Goal: Use online tool/utility: Utilize a website feature to perform a specific function

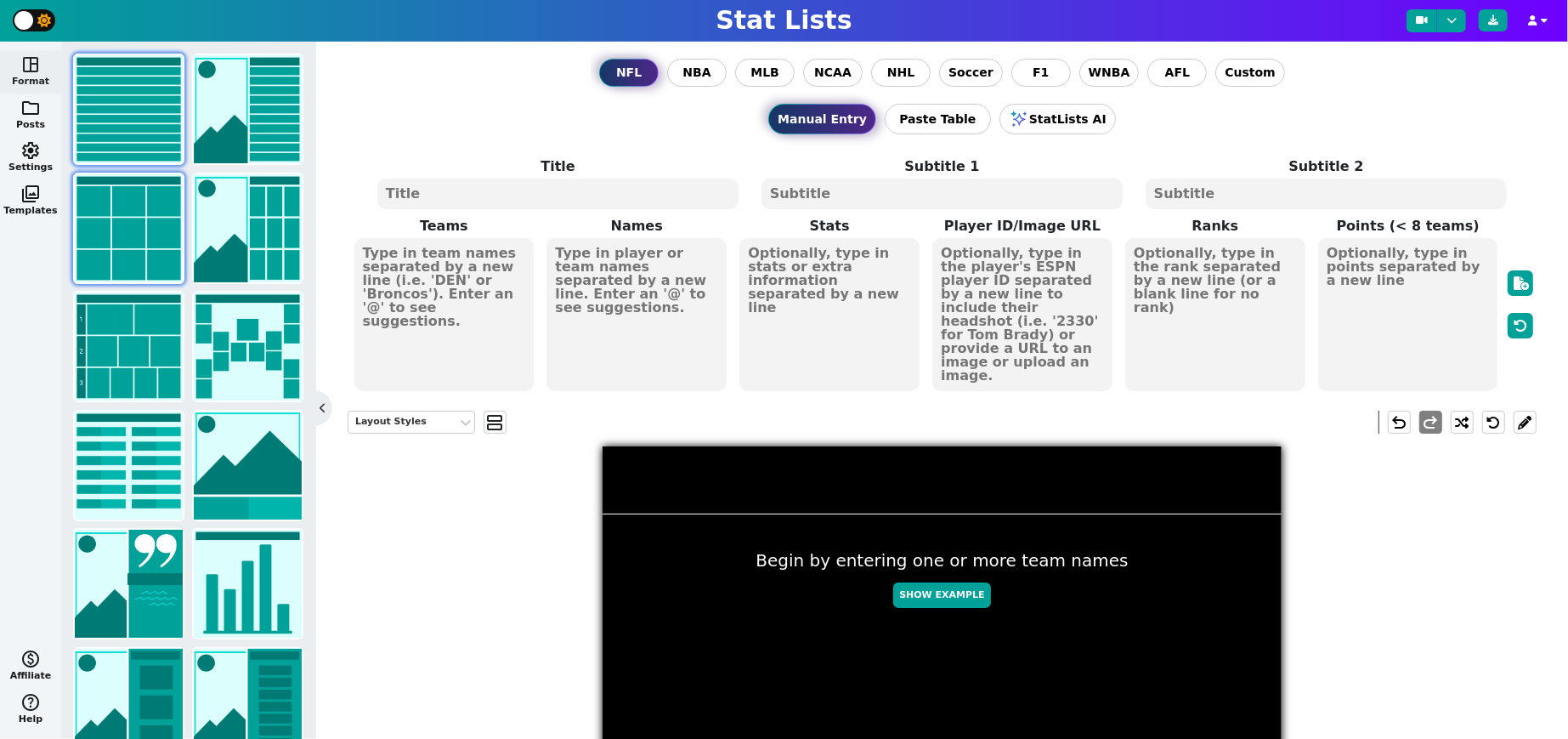
click at [133, 227] on img at bounding box center [128, 228] width 108 height 108
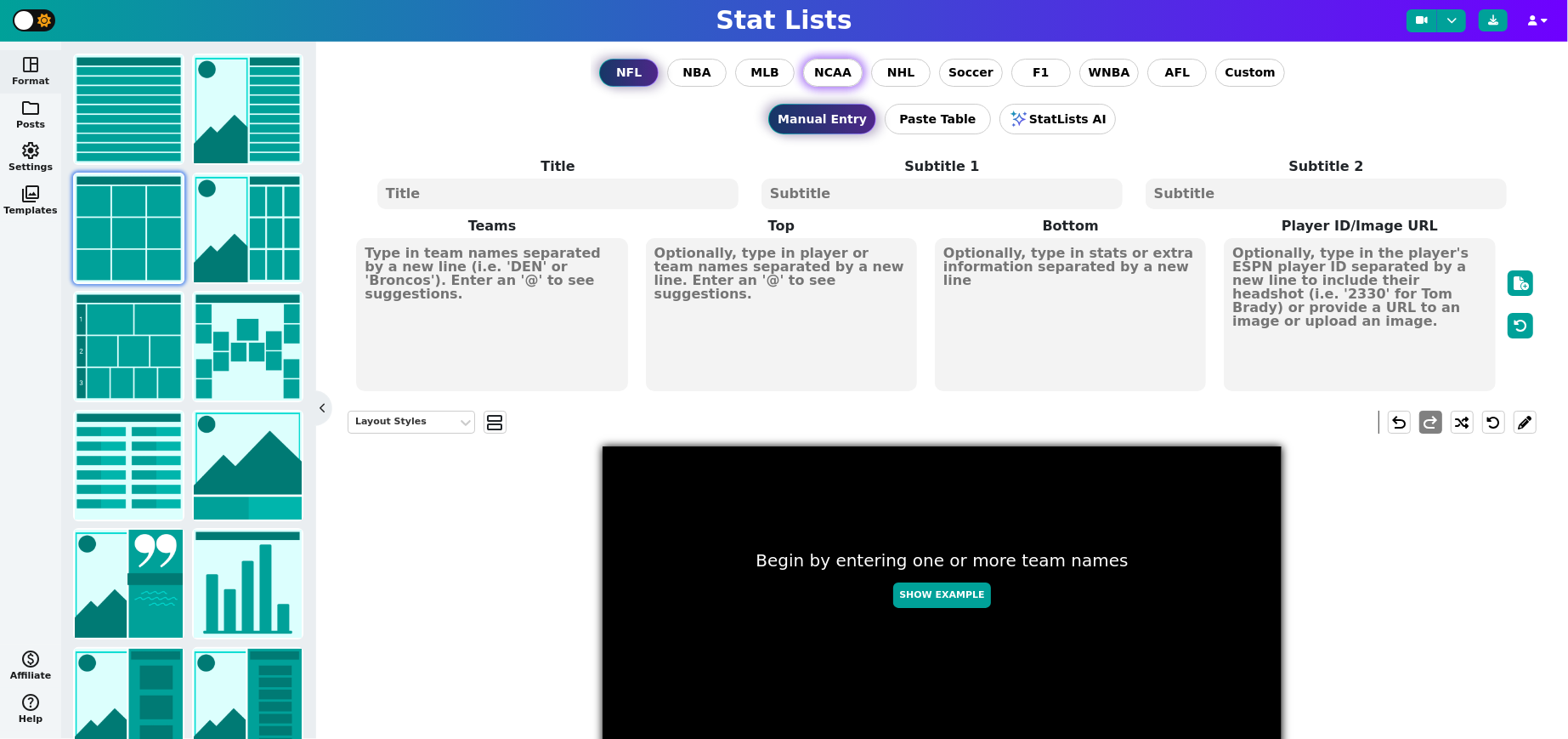
click at [838, 74] on span "NCAA" at bounding box center [833, 73] width 38 height 18
click at [0, 0] on input "NCAA" at bounding box center [0, 0] width 0 height 0
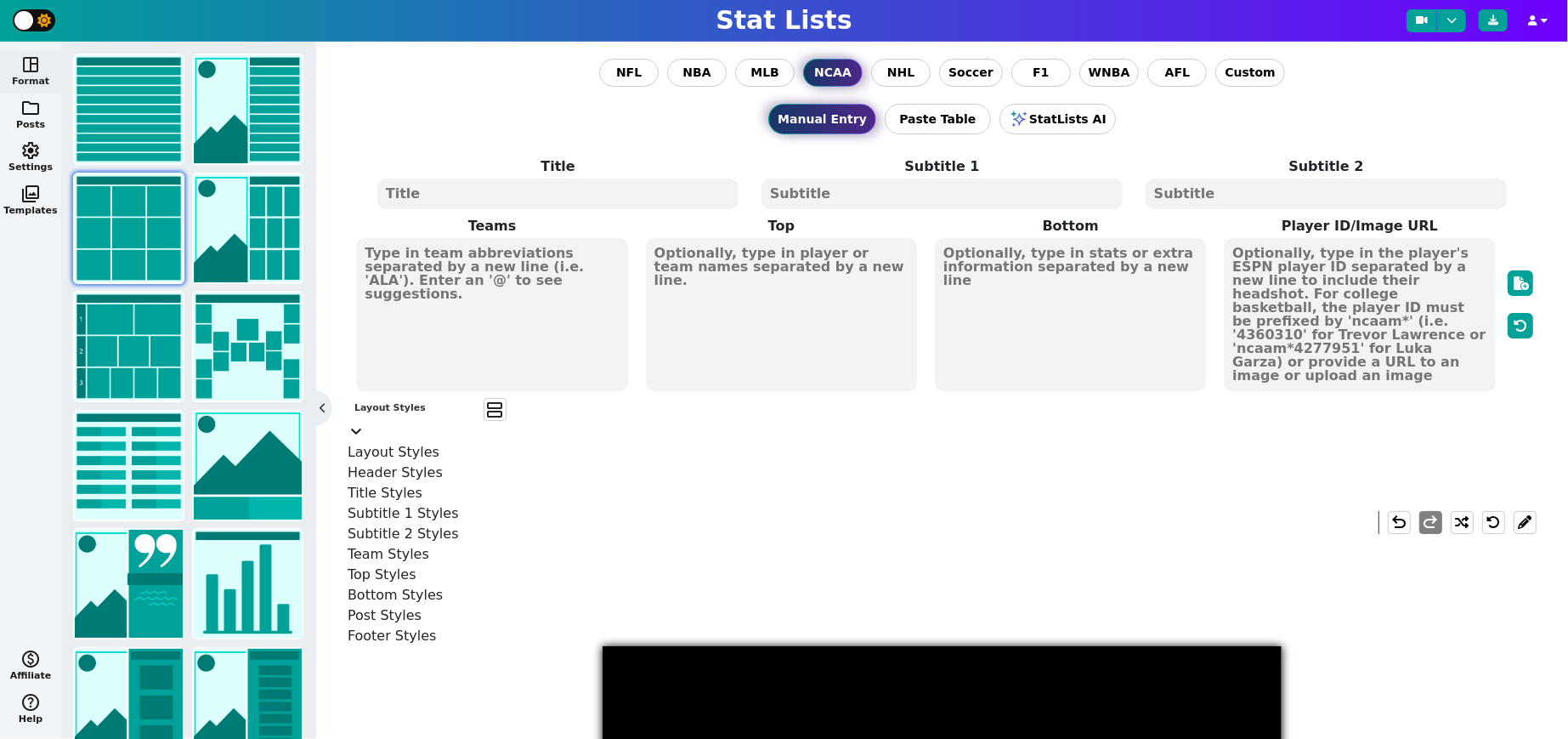
click at [448, 416] on div "Layout Styles" at bounding box center [411, 409] width 114 height 14
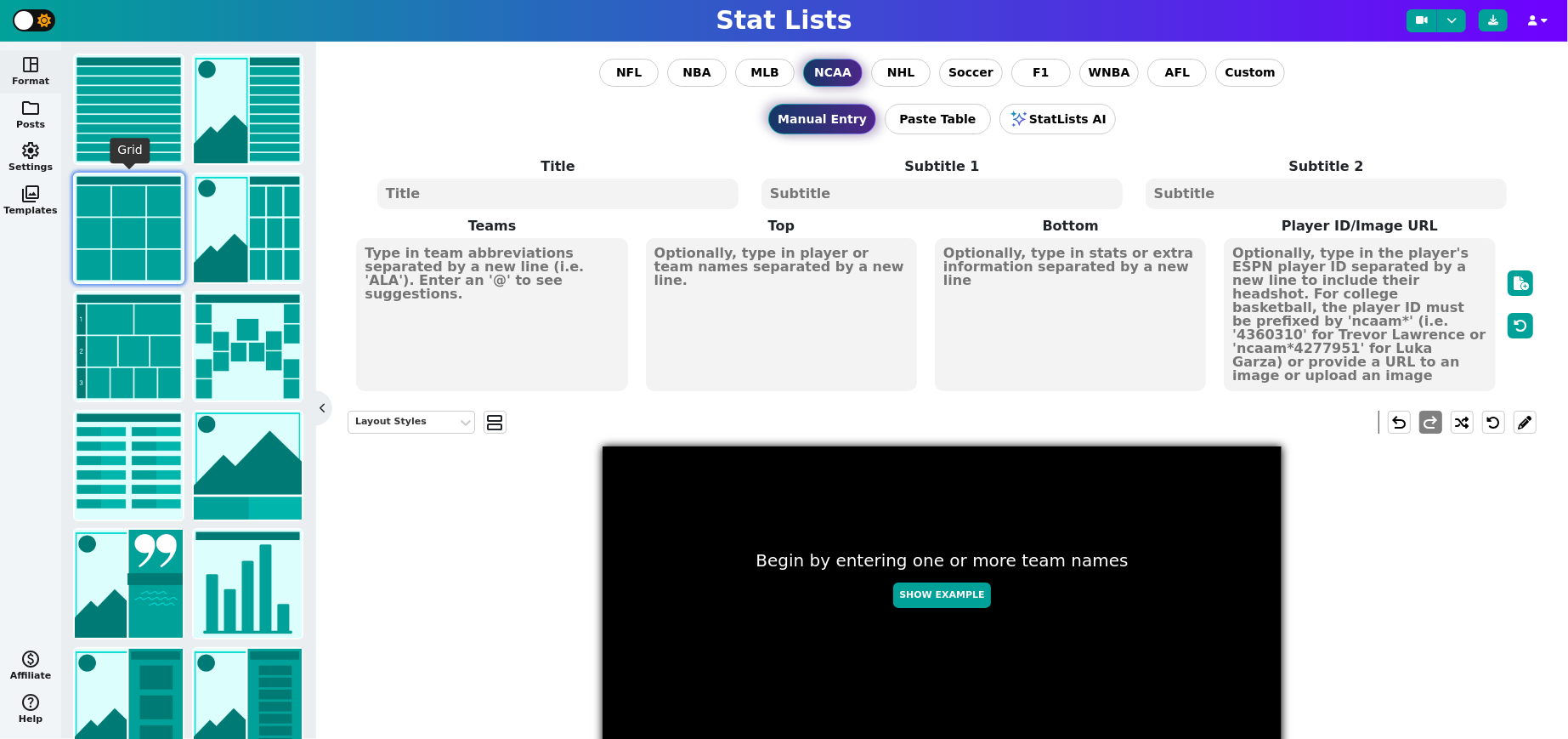
click at [134, 258] on img at bounding box center [128, 228] width 108 height 108
click at [486, 306] on textarea at bounding box center [491, 315] width 271 height 153
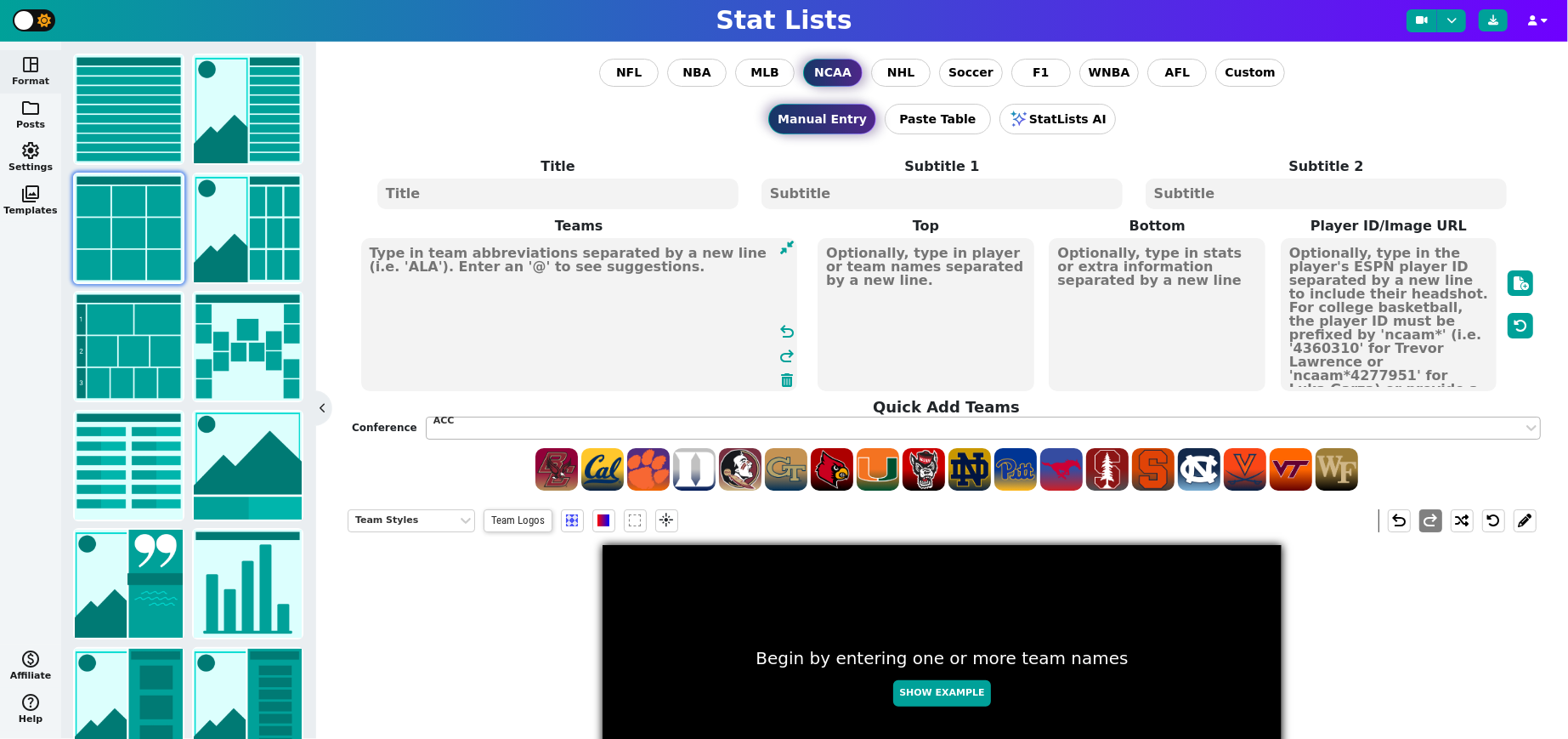
click at [538, 418] on div "ACC" at bounding box center [975, 421] width 1082 height 14
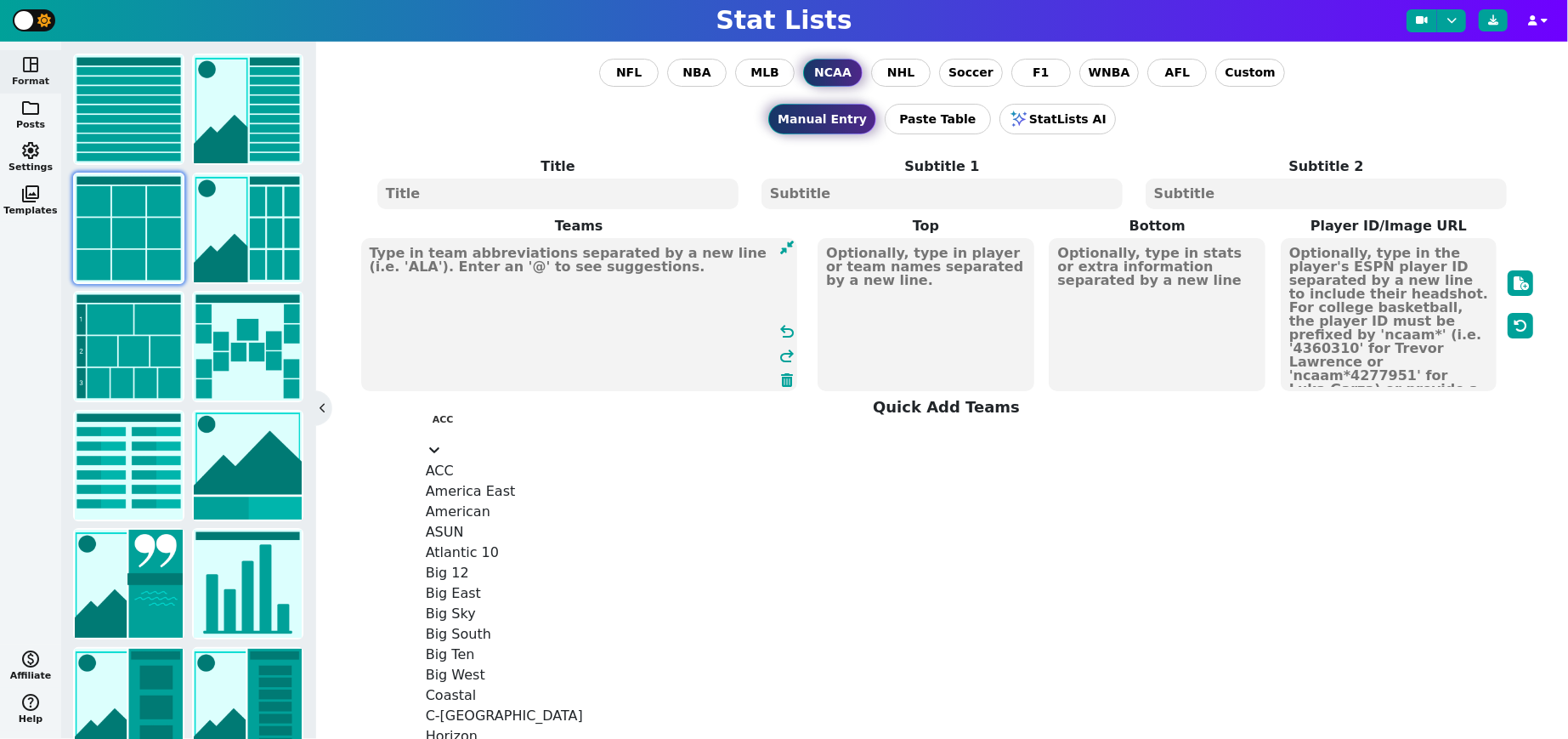
click at [493, 563] on div "Big 12" at bounding box center [983, 572] width 1115 height 20
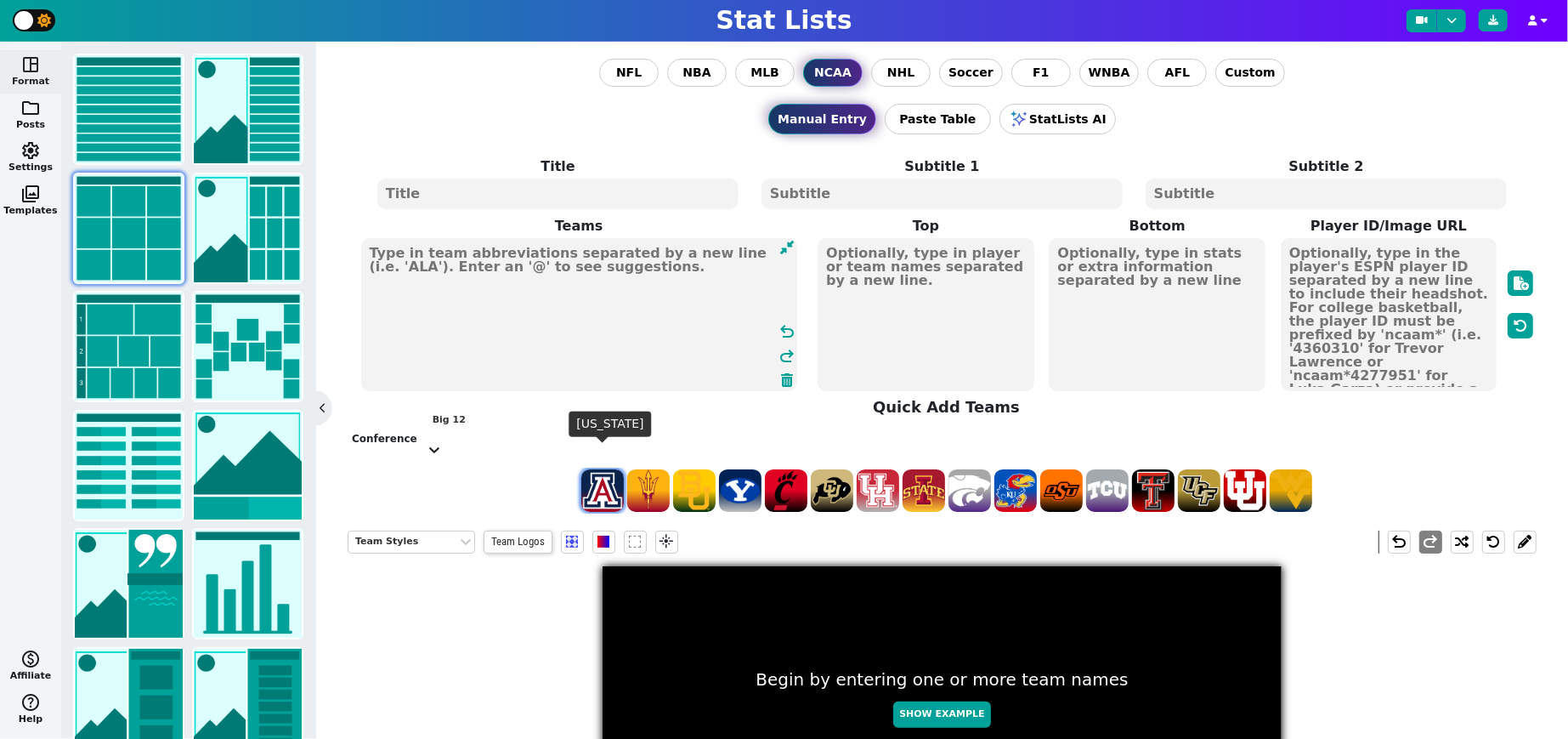
click at [602, 469] on span at bounding box center [602, 490] width 42 height 42
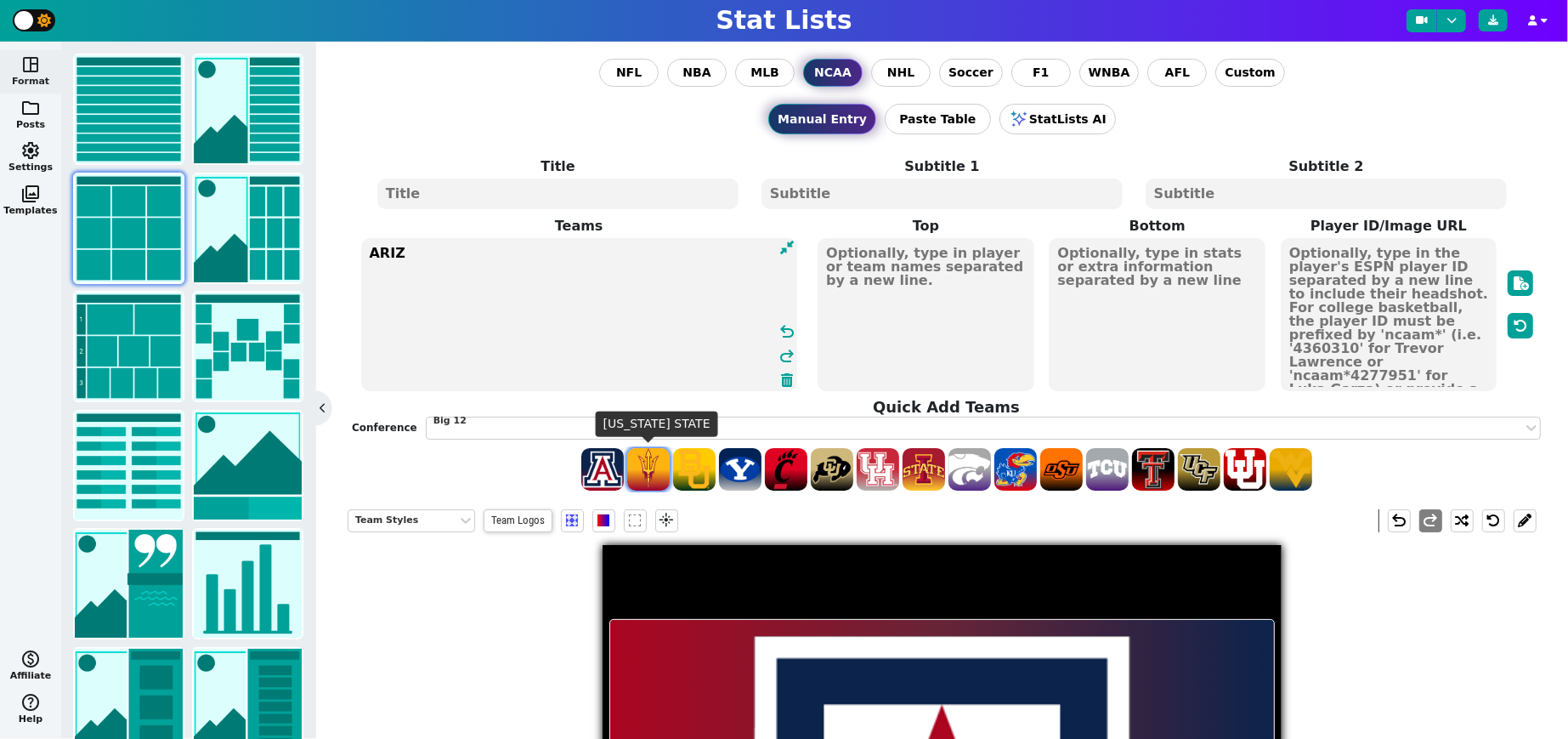
click at [652, 465] on span at bounding box center [649, 469] width 42 height 42
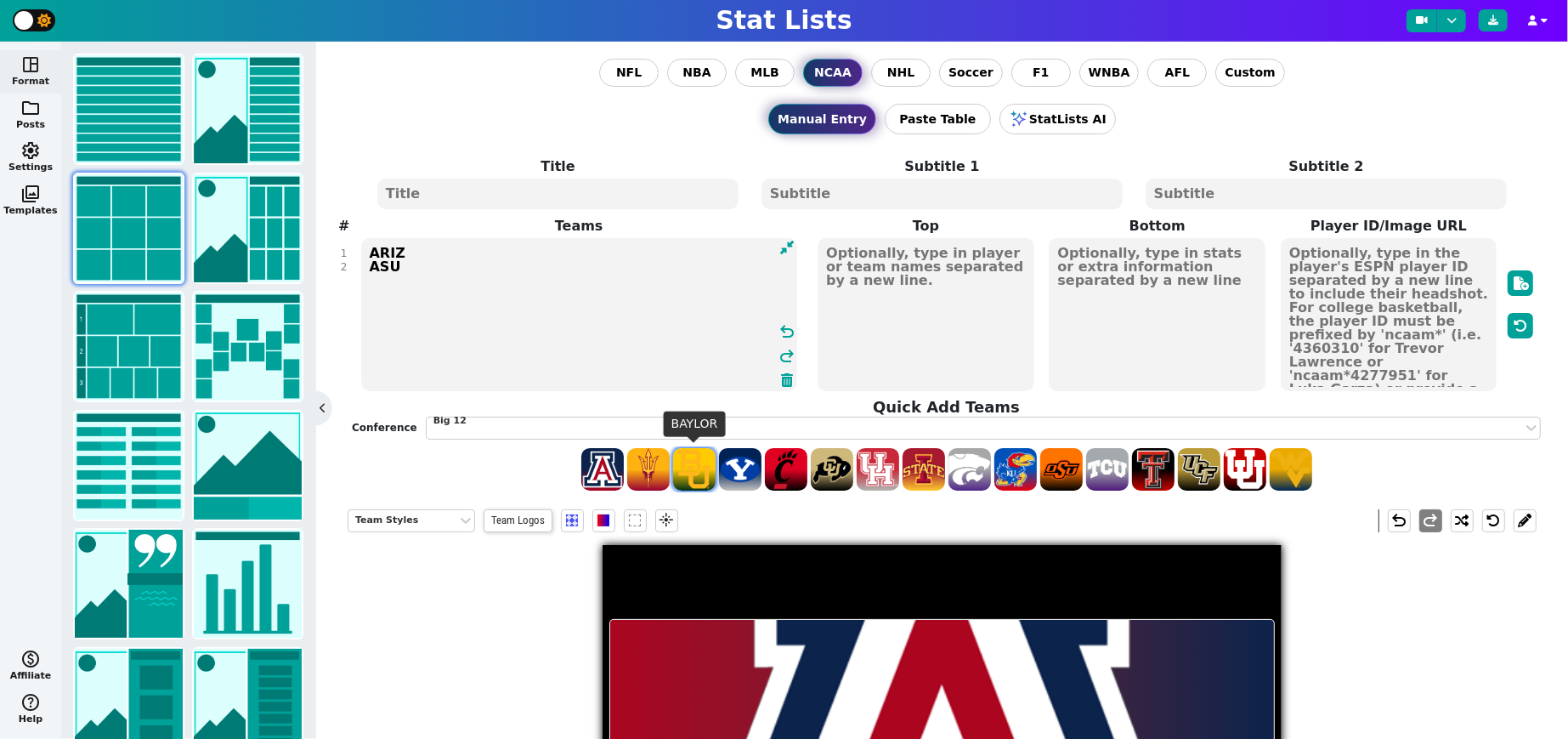
click at [699, 466] on span at bounding box center [694, 469] width 42 height 42
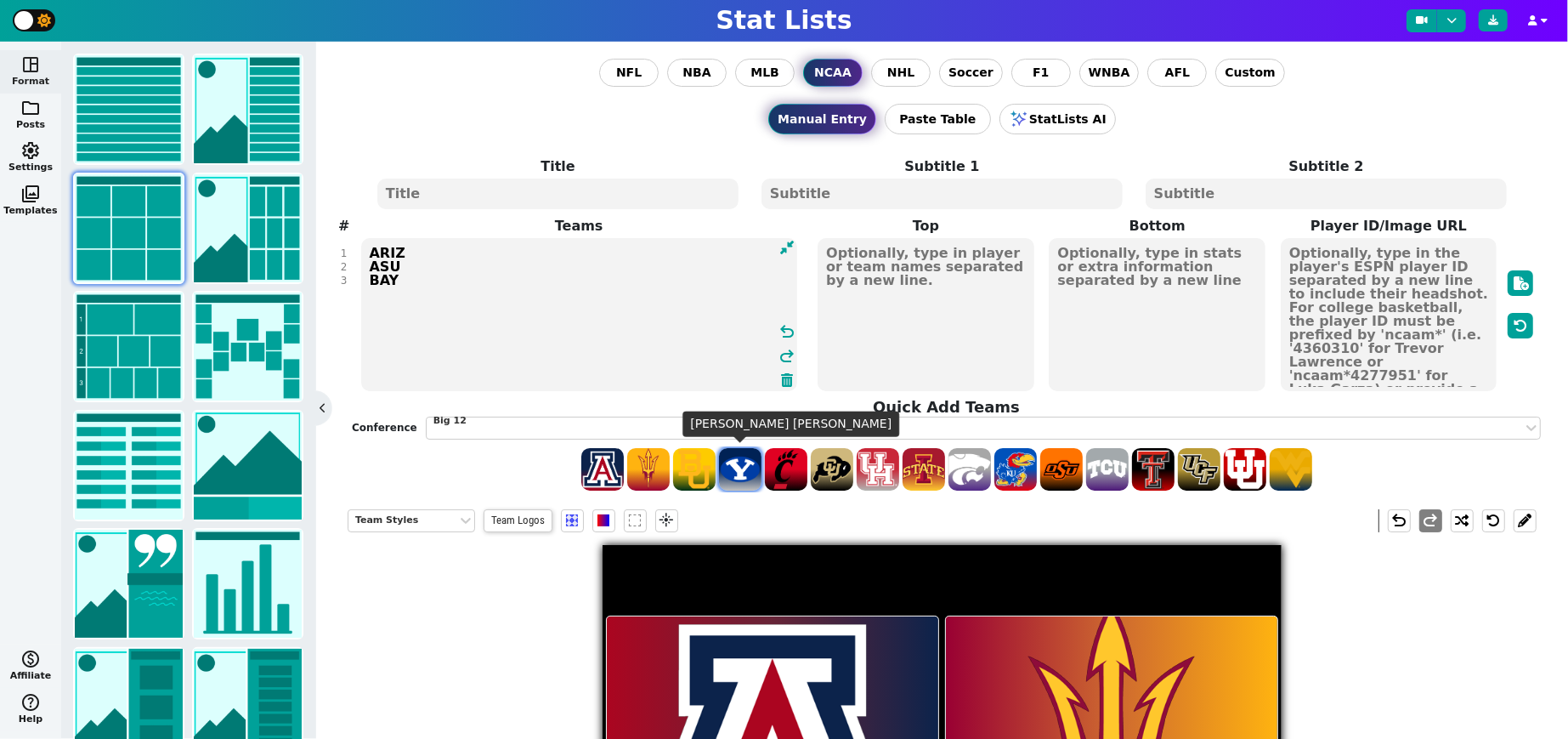
click at [733, 466] on span at bounding box center [740, 469] width 42 height 42
click at [791, 466] on span at bounding box center [786, 469] width 42 height 42
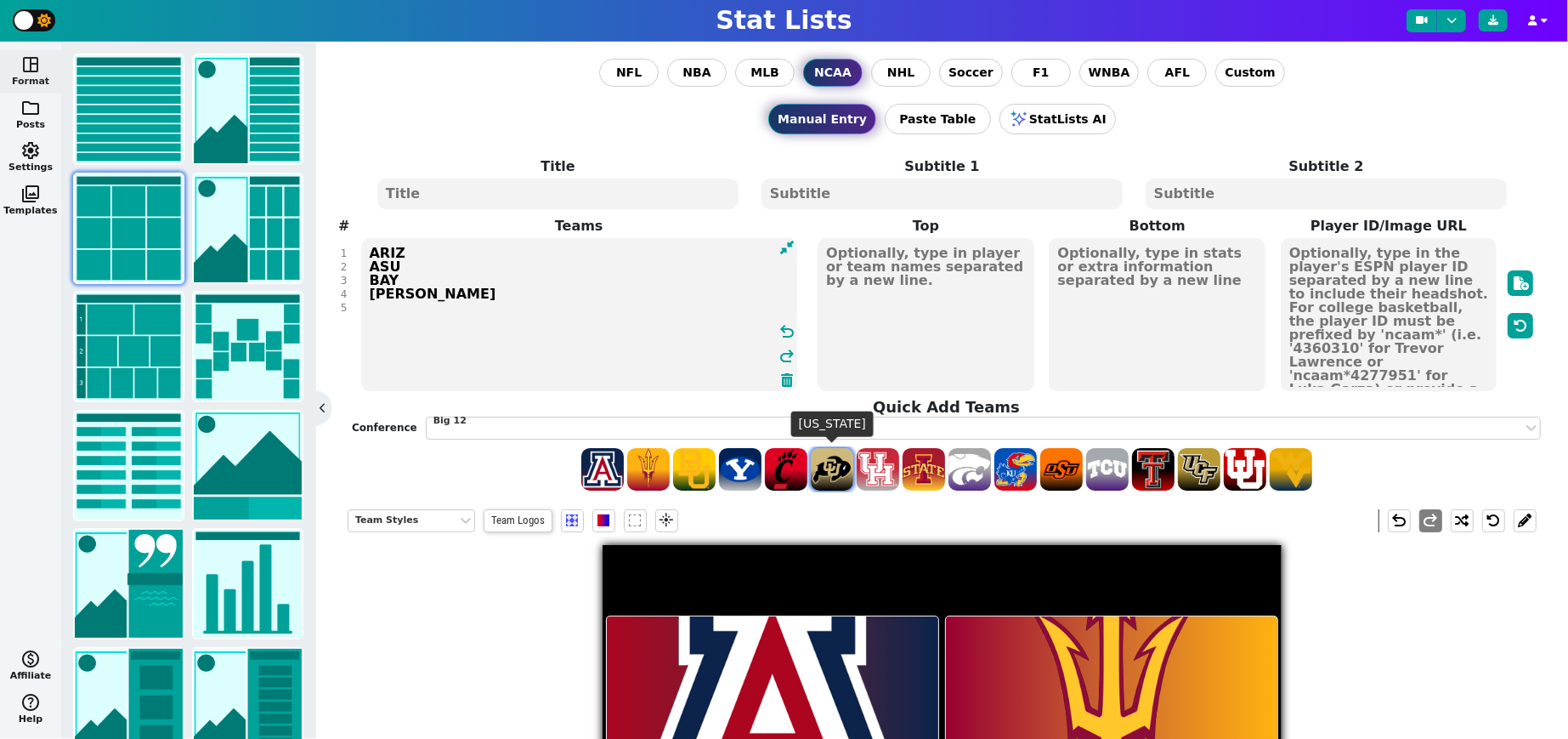
click at [835, 465] on span at bounding box center [832, 469] width 42 height 42
click at [883, 465] on span at bounding box center [878, 469] width 42 height 42
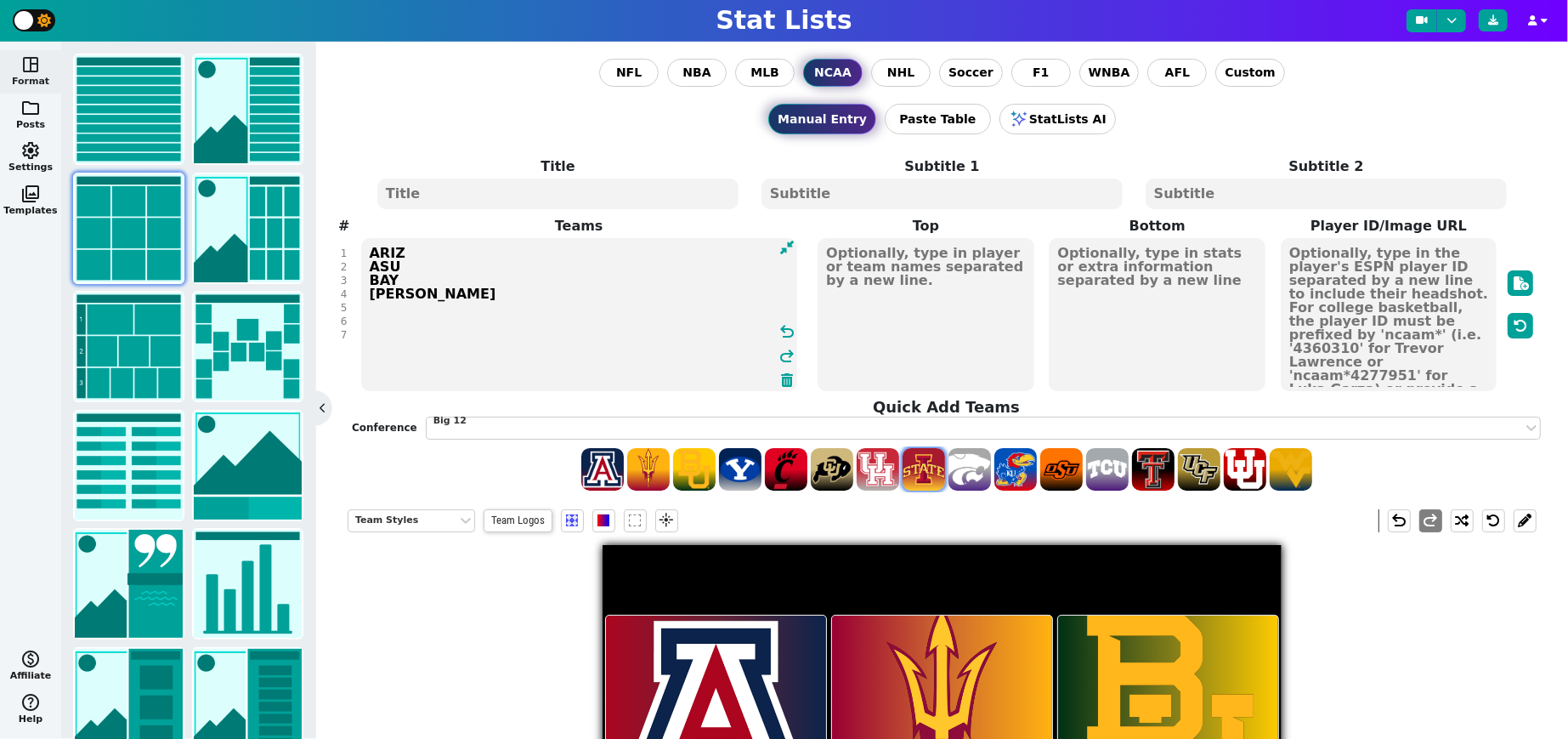
click at [923, 465] on span at bounding box center [924, 469] width 42 height 42
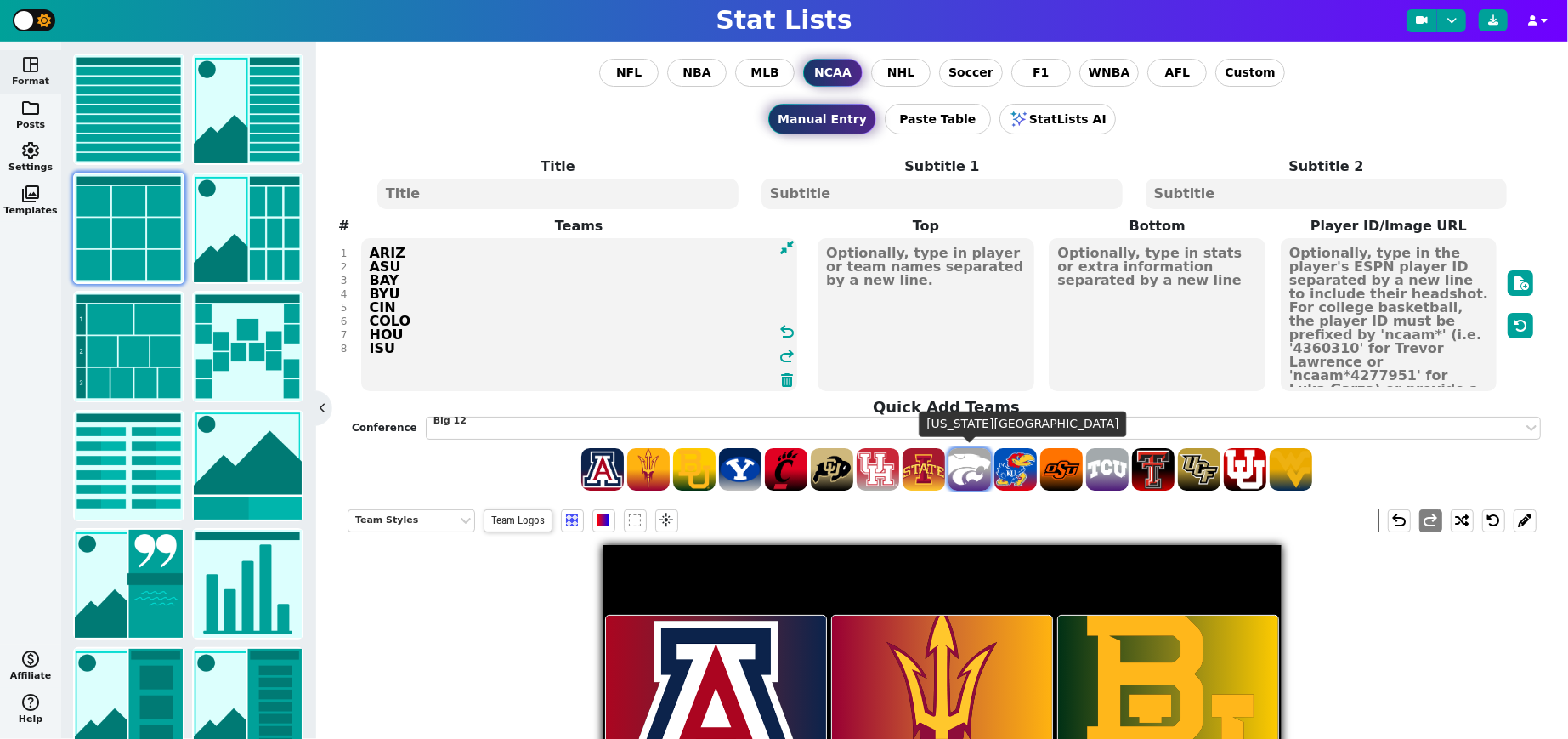
click at [978, 465] on span at bounding box center [969, 469] width 42 height 42
click at [1018, 465] on span at bounding box center [1016, 469] width 42 height 42
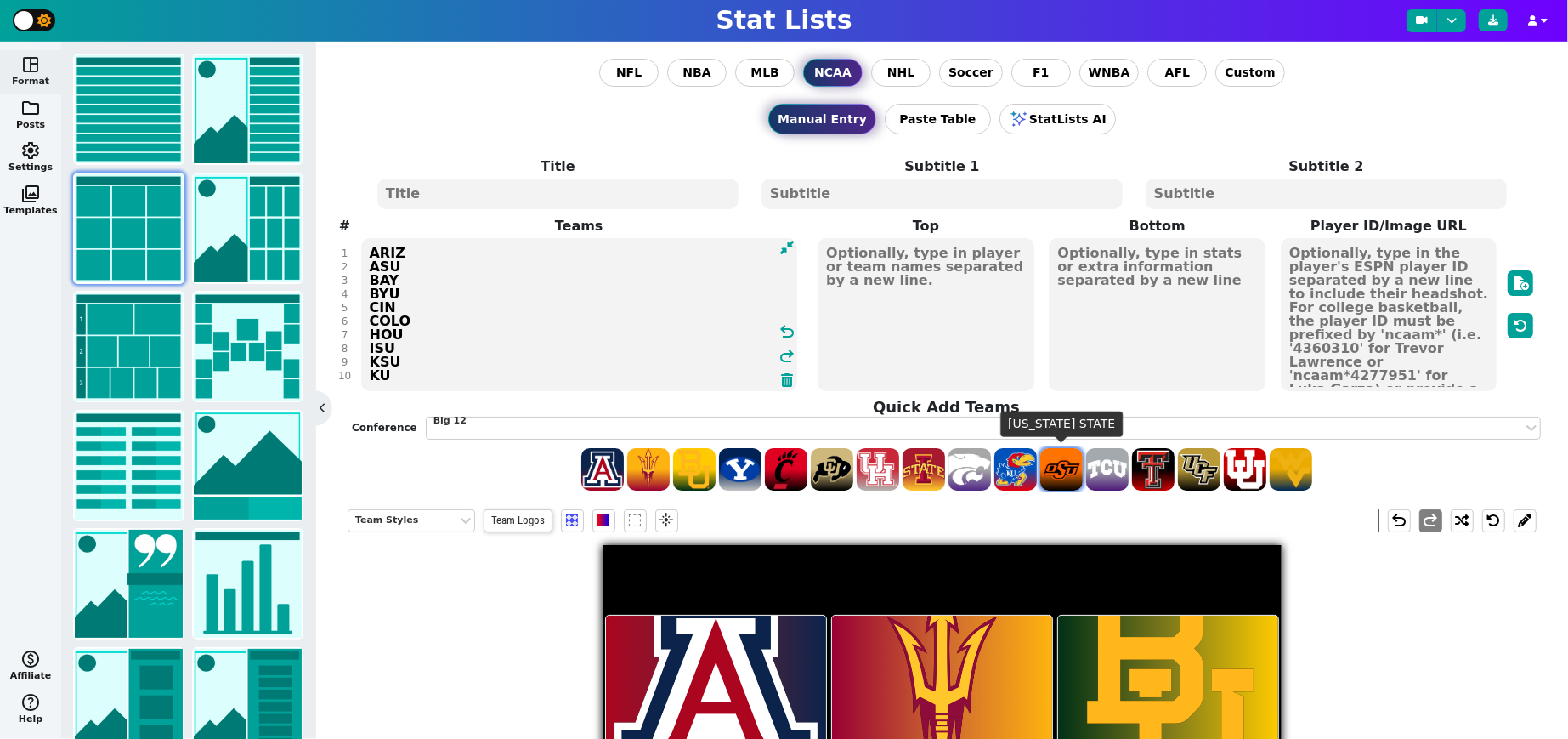
click at [1066, 466] on span at bounding box center [1061, 469] width 42 height 42
click at [1114, 466] on span at bounding box center [1107, 469] width 42 height 42
click at [1128, 466] on span at bounding box center [1153, 469] width 42 height 42
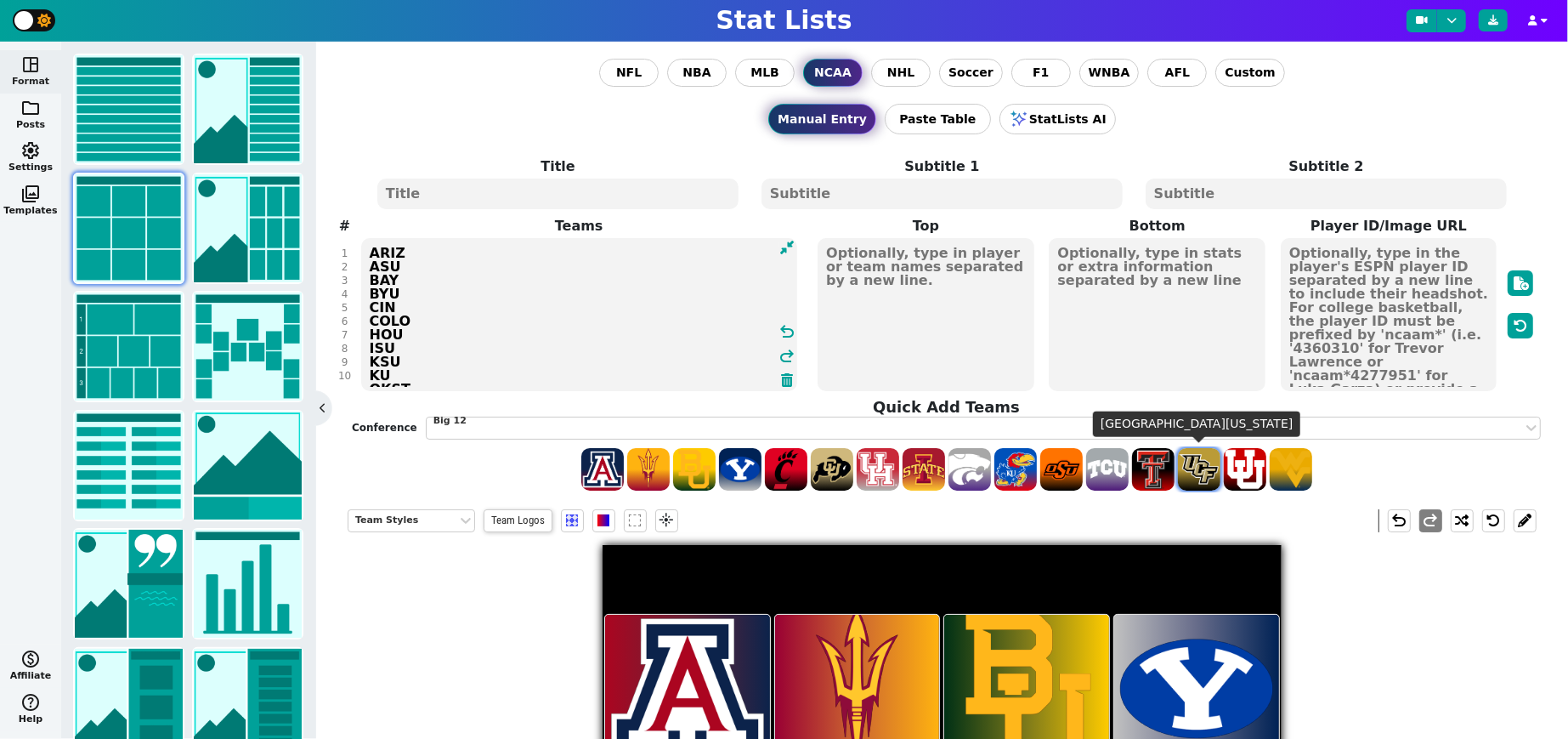
click at [1128, 466] on span at bounding box center [1199, 469] width 42 height 42
click at [1128, 466] on span at bounding box center [1245, 469] width 42 height 42
click at [1128, 468] on span at bounding box center [1291, 469] width 42 height 42
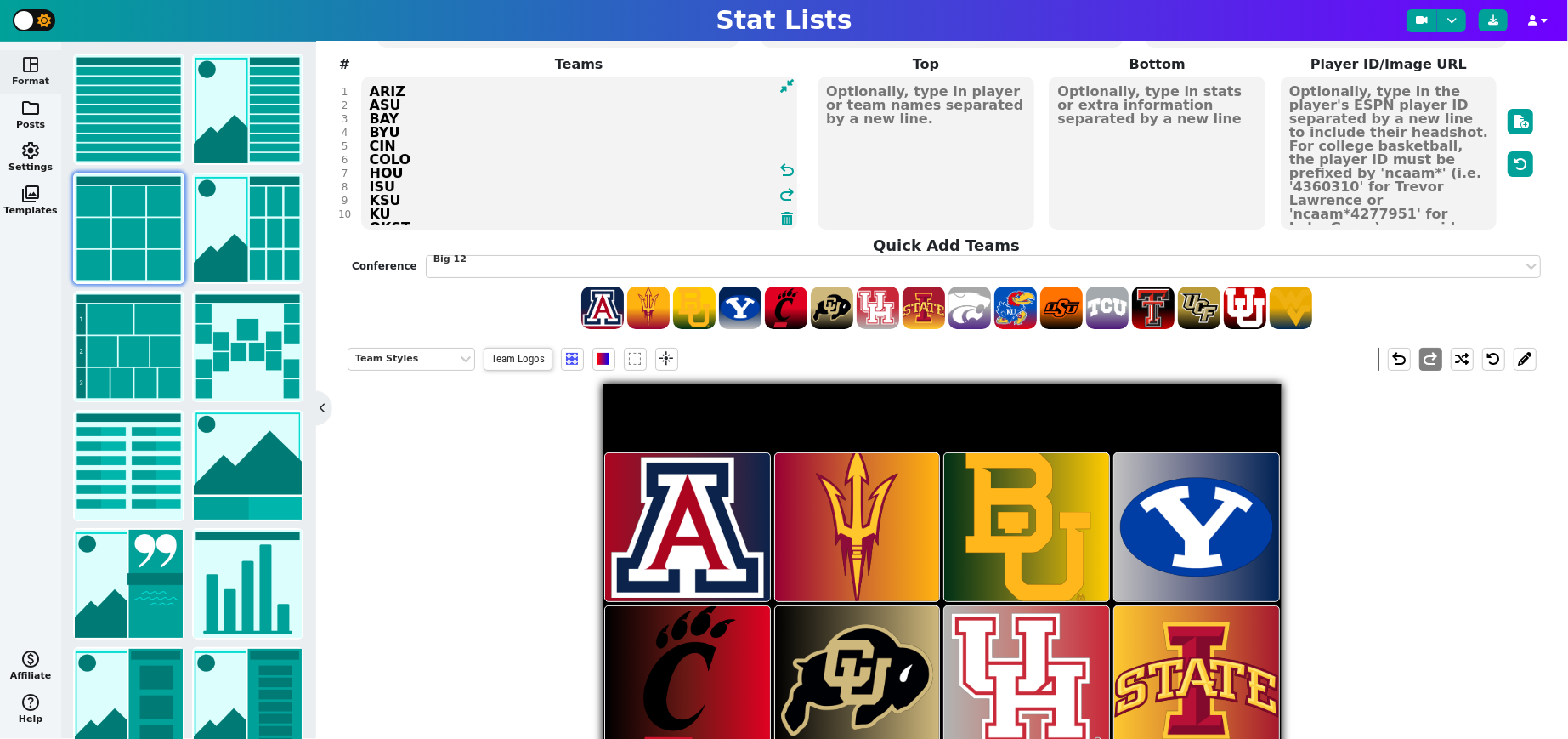
scroll to position [138, 0]
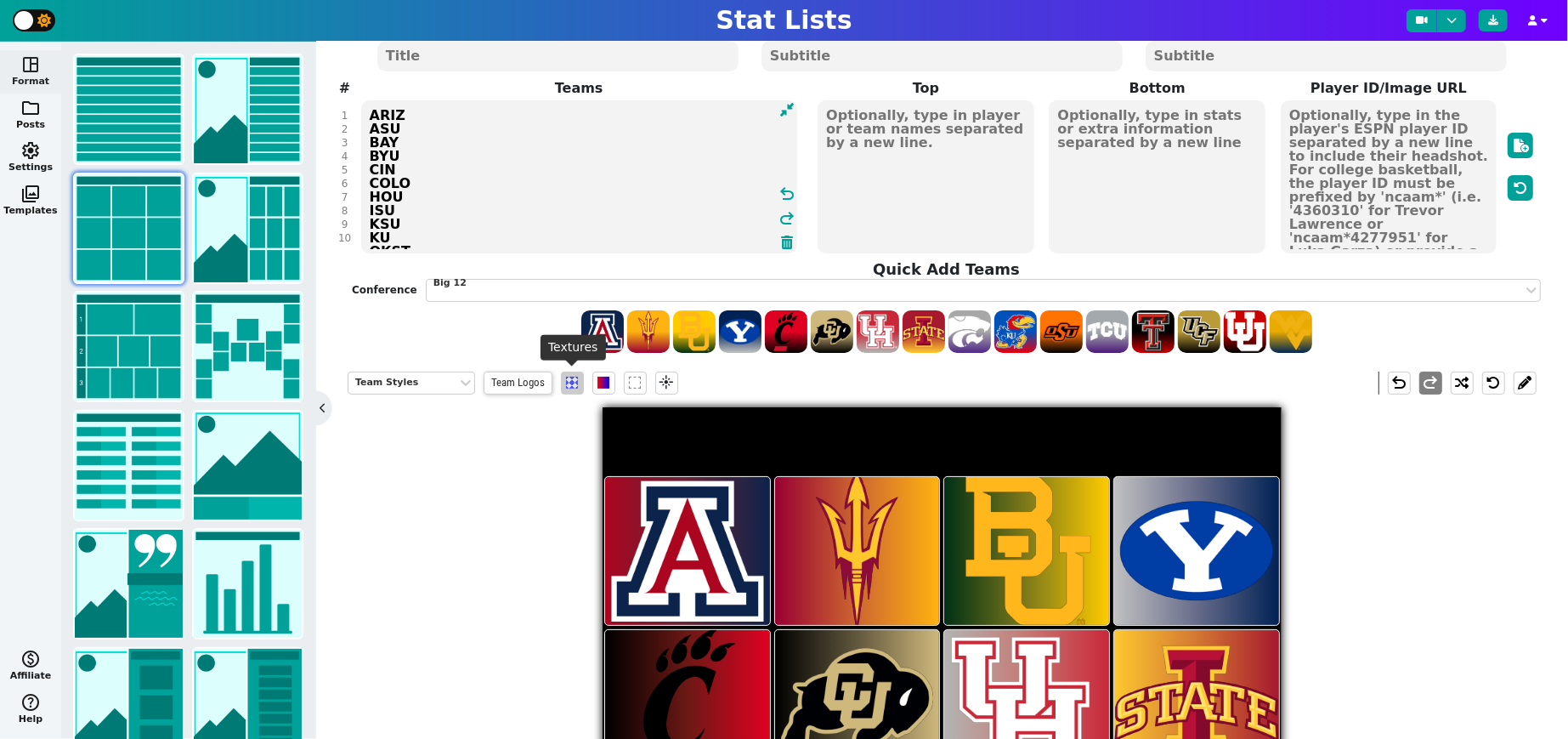
click at [571, 377] on span at bounding box center [572, 383] width 12 height 12
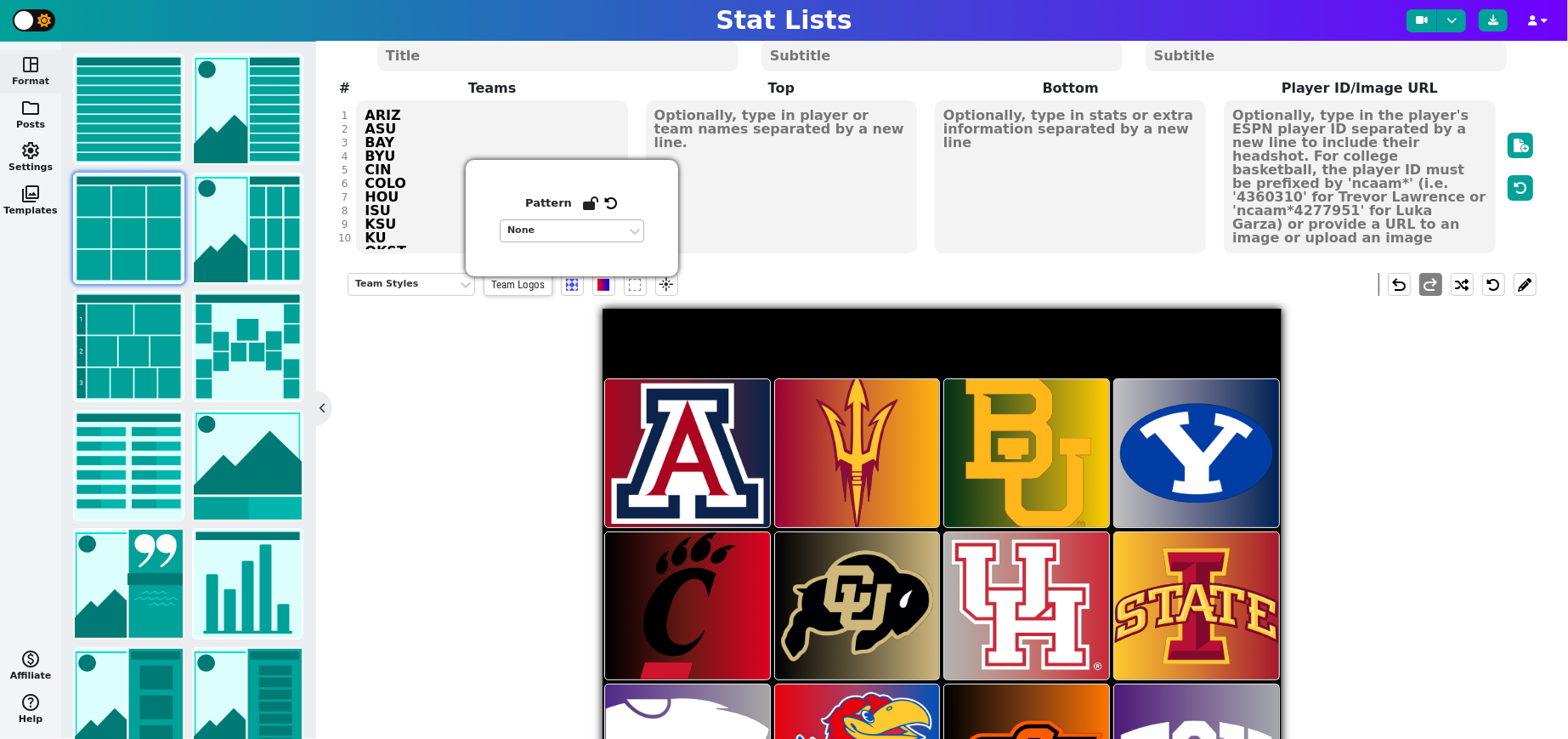
click at [551, 226] on div "None" at bounding box center [564, 231] width 112 height 14
click at [521, 380] on div "Team Styles Team Logos flare undo redo" at bounding box center [942, 624] width 1189 height 728
click at [571, 284] on span at bounding box center [572, 285] width 12 height 12
click at [570, 227] on div "None" at bounding box center [564, 231] width 112 height 14
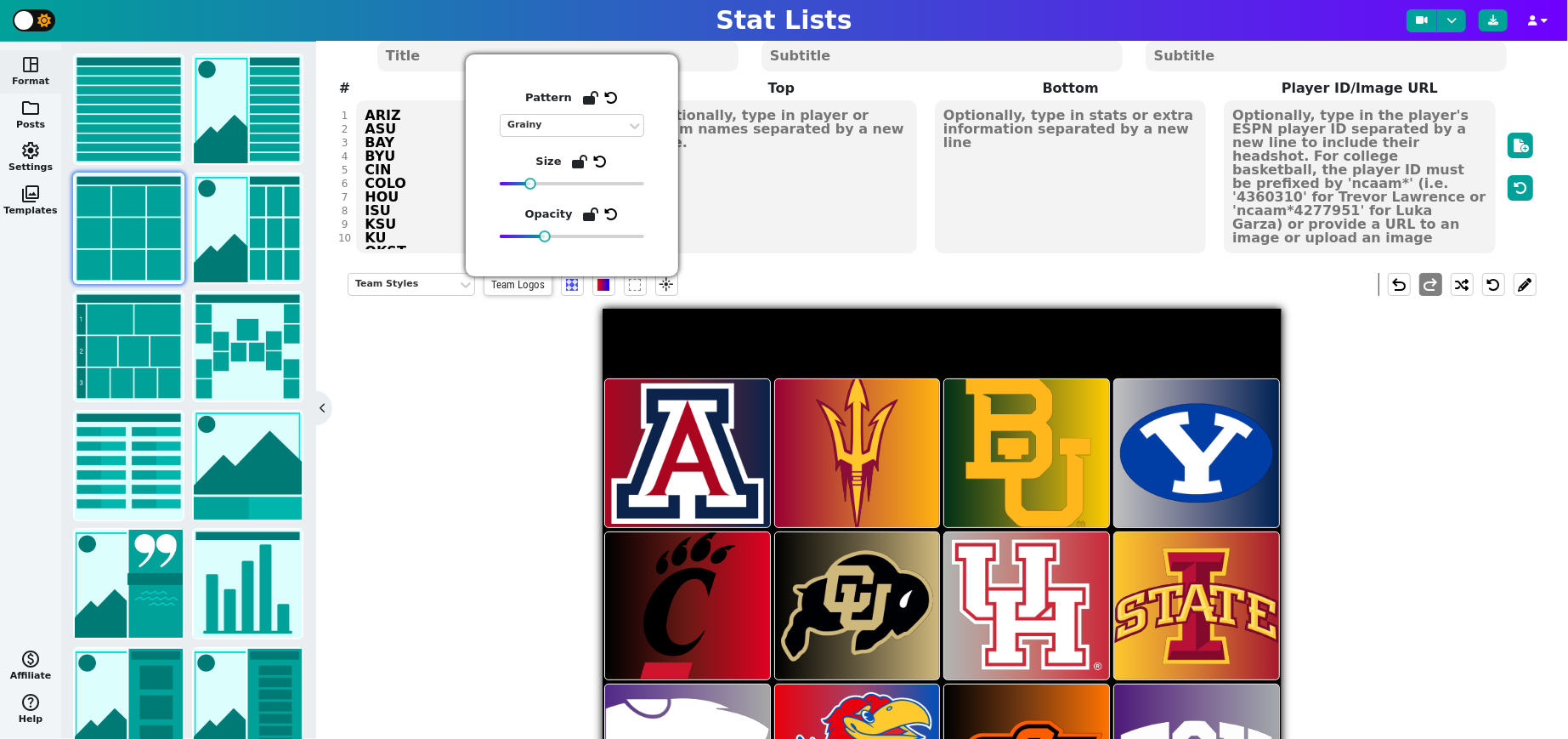
click at [513, 403] on div "Team Styles Team Logos flare undo redo" at bounding box center [942, 624] width 1189 height 728
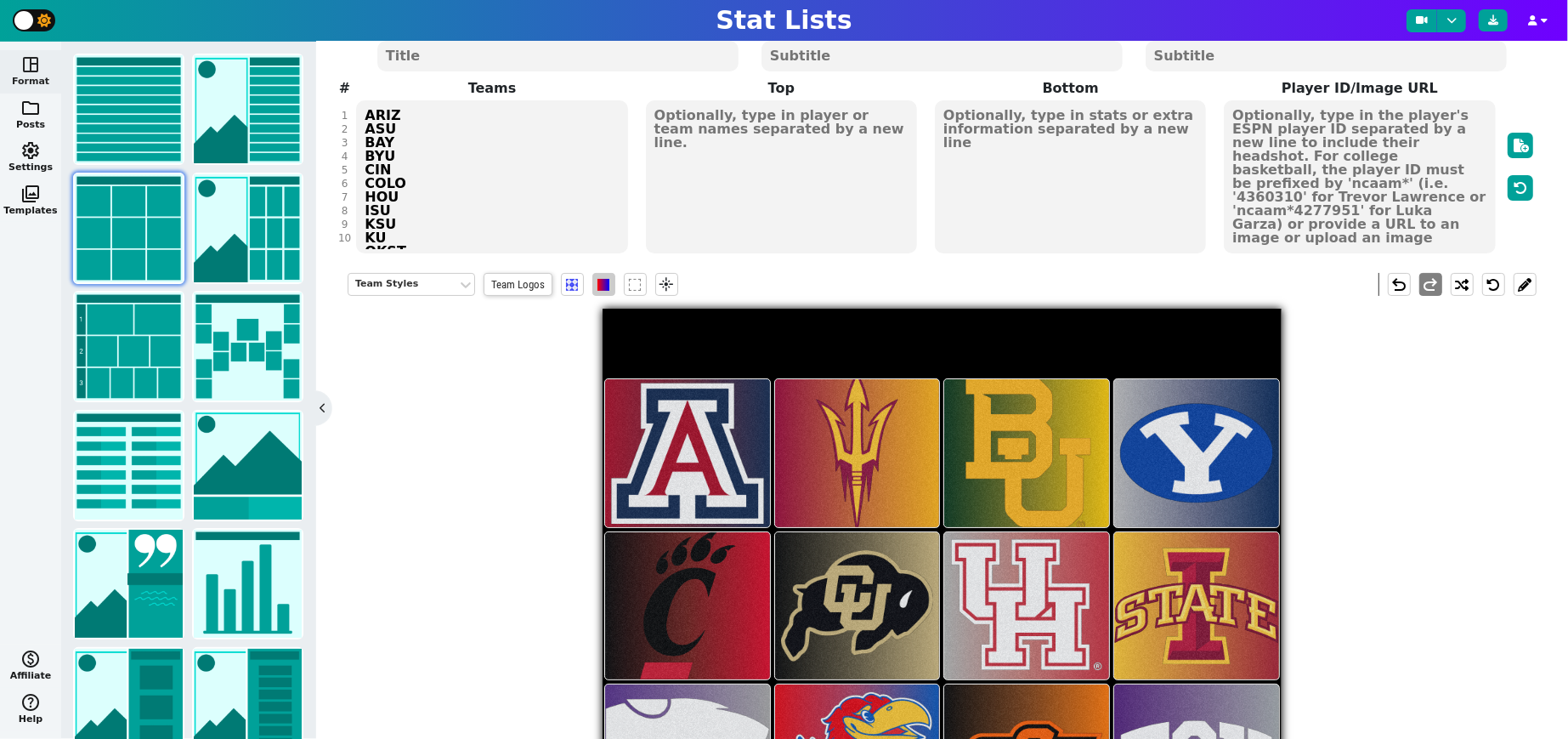
click at [598, 287] on span at bounding box center [604, 285] width 12 height 12
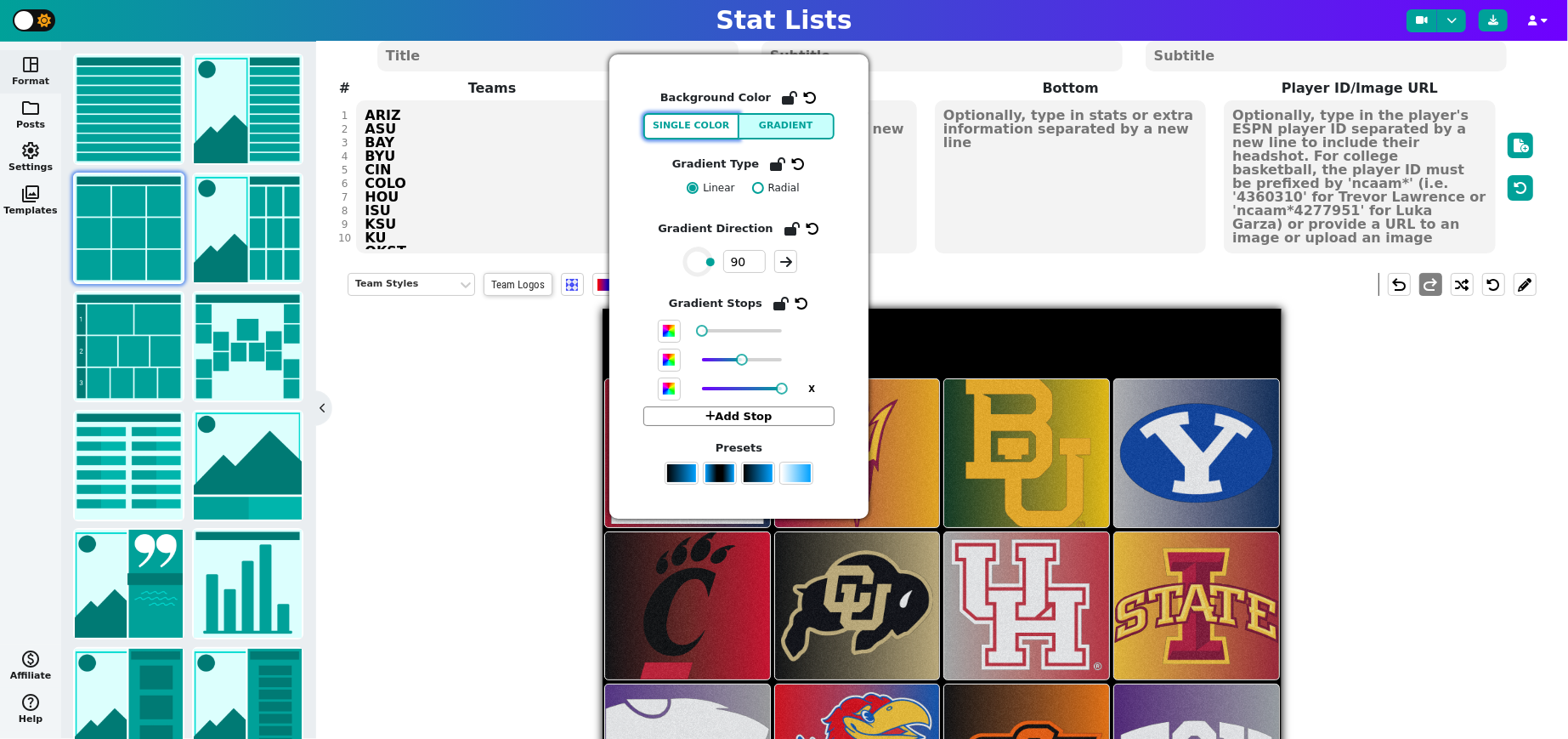
click at [701, 128] on button "Single Color" at bounding box center [692, 126] width 96 height 26
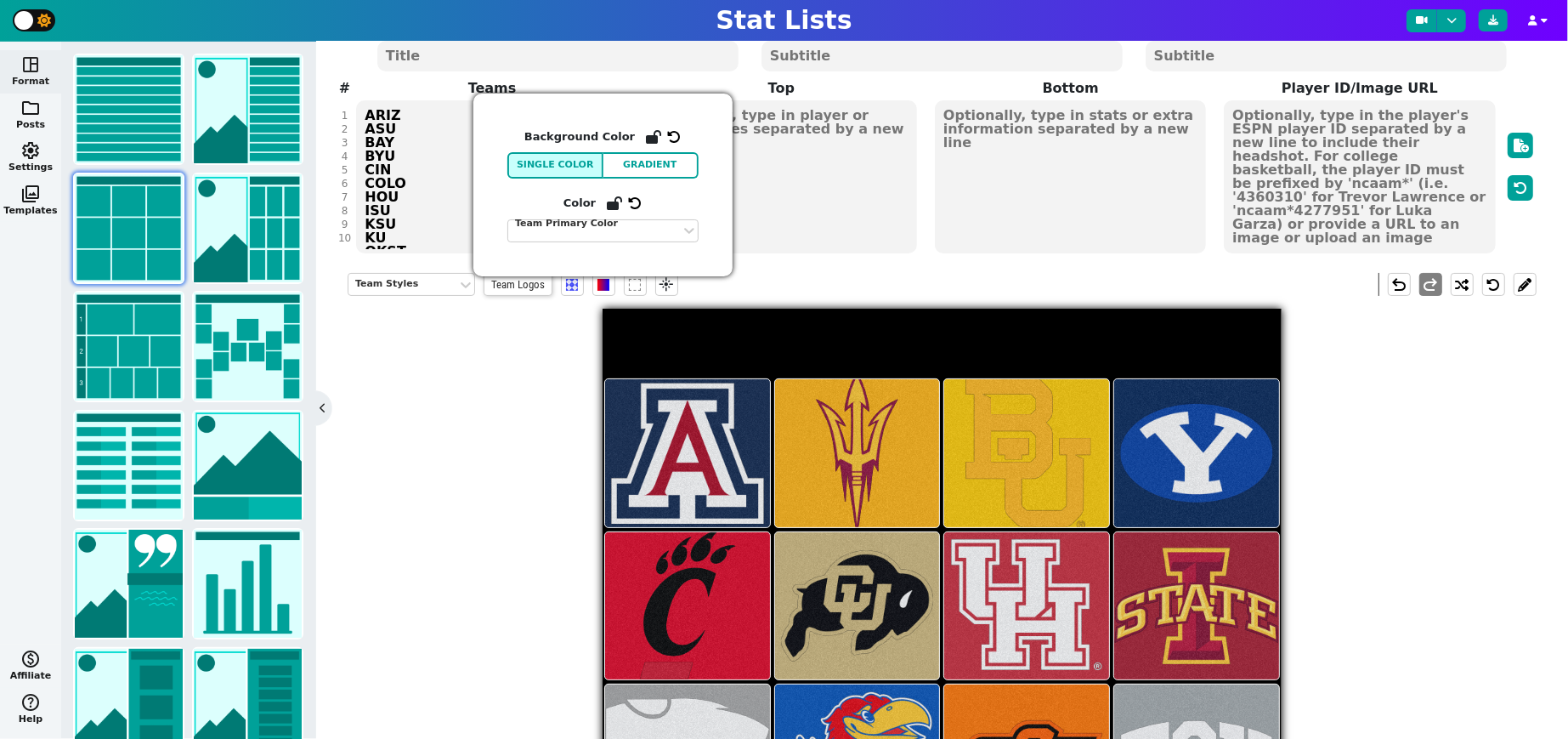
click at [542, 372] on div "Team Styles Team Logos flare undo redo" at bounding box center [942, 624] width 1189 height 728
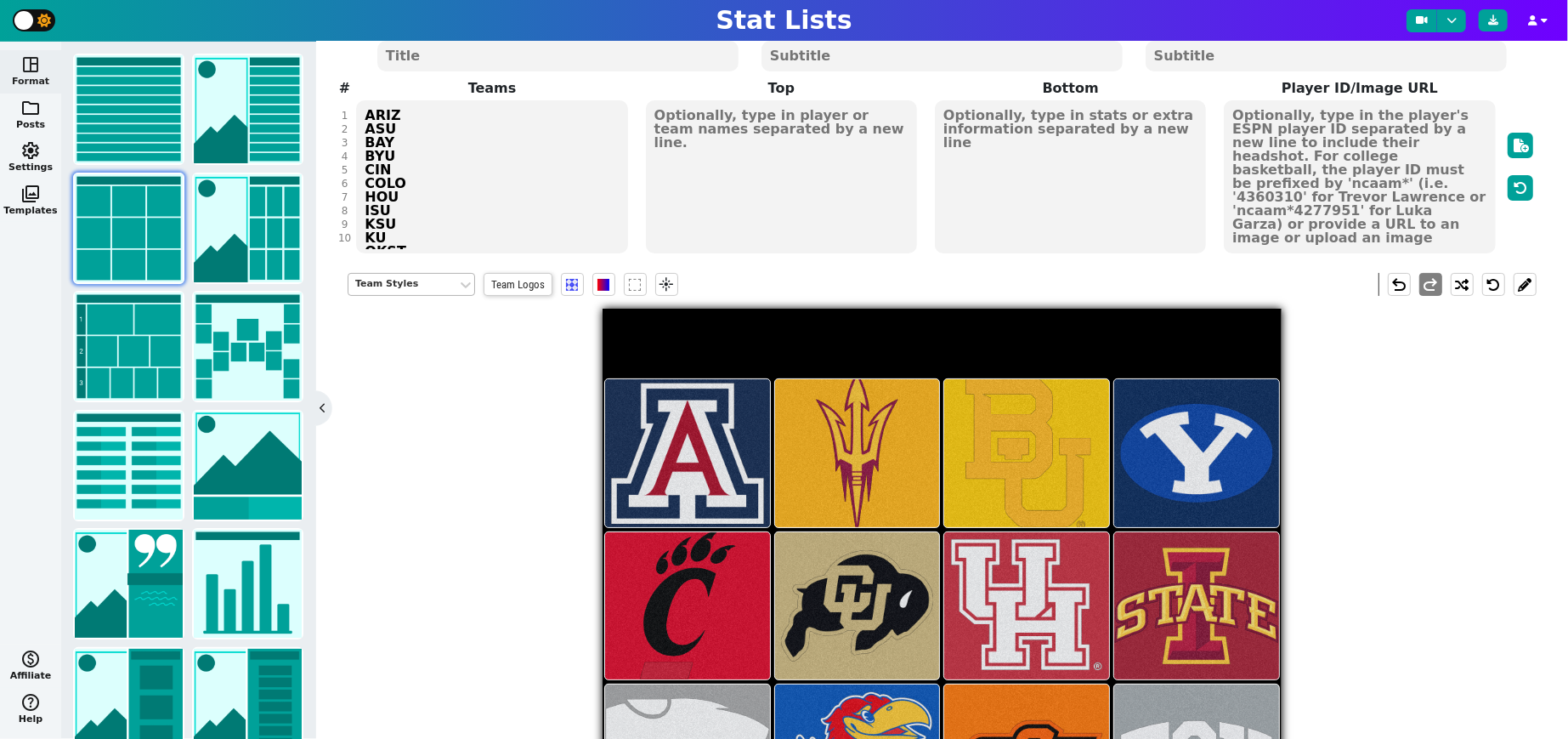
click at [397, 285] on div "Team Styles" at bounding box center [402, 284] width 96 height 14
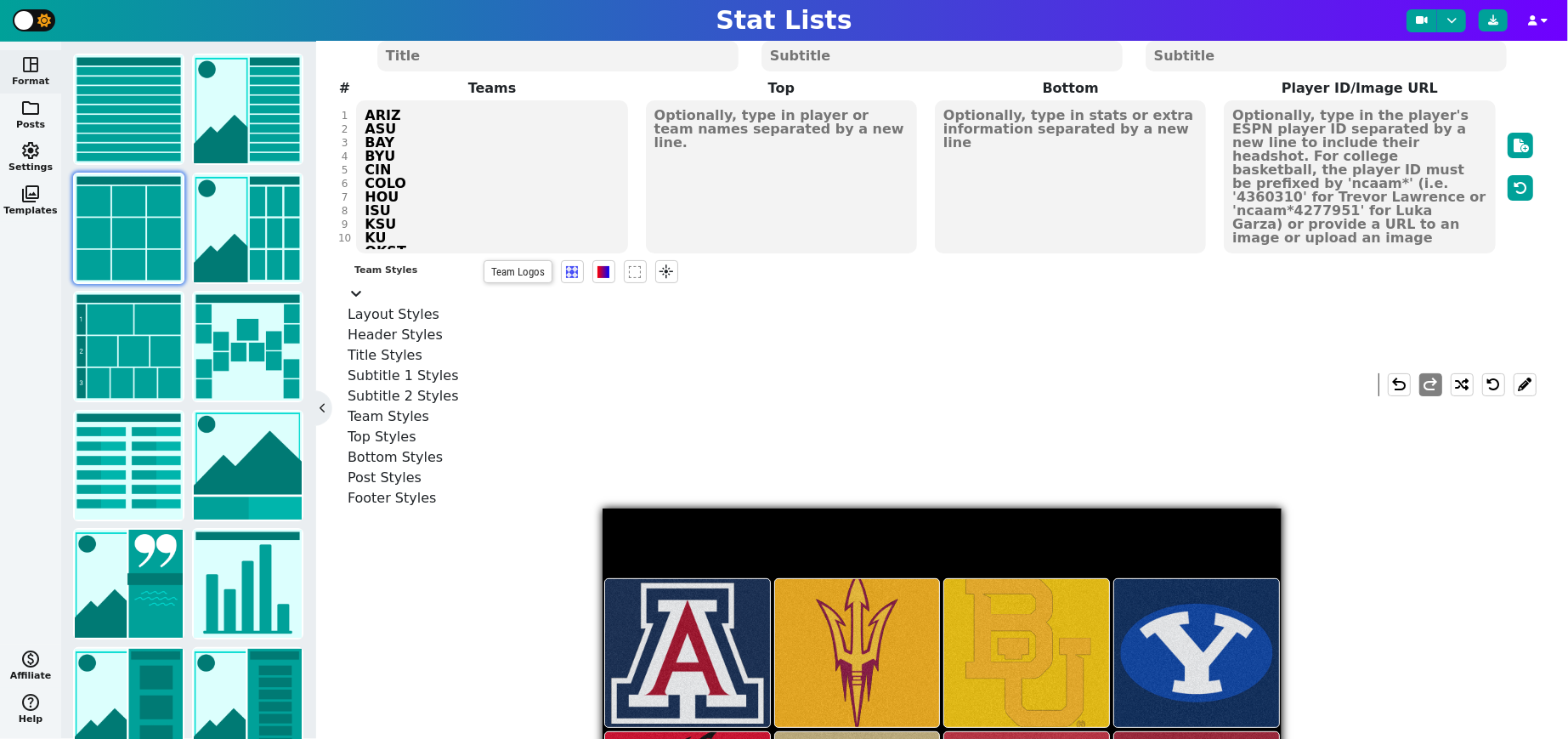
click at [408, 330] on div "Header Styles" at bounding box center [411, 334] width 127 height 20
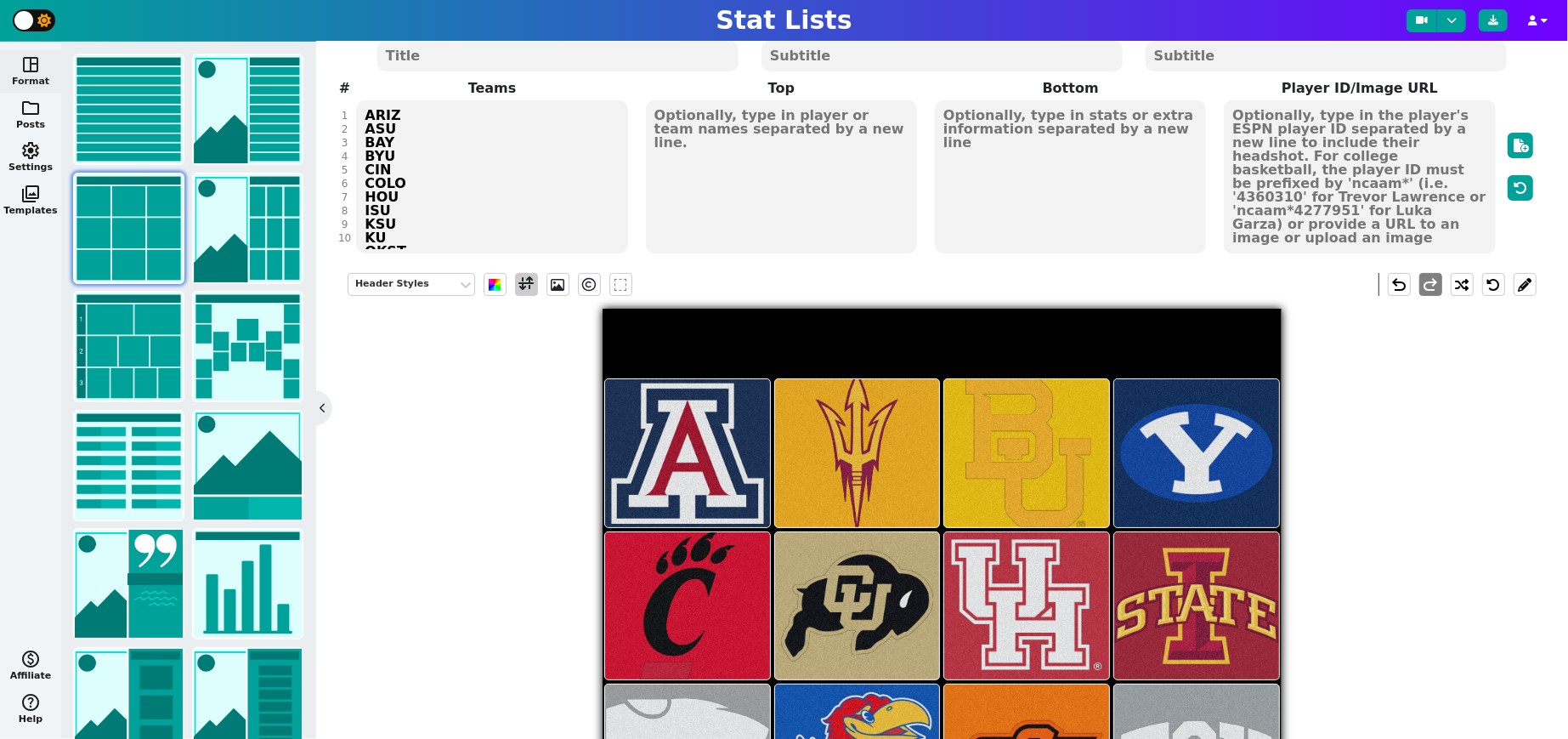
click at [535, 278] on span at bounding box center [527, 284] width 23 height 23
click at [529, 279] on span at bounding box center [526, 284] width 15 height 21
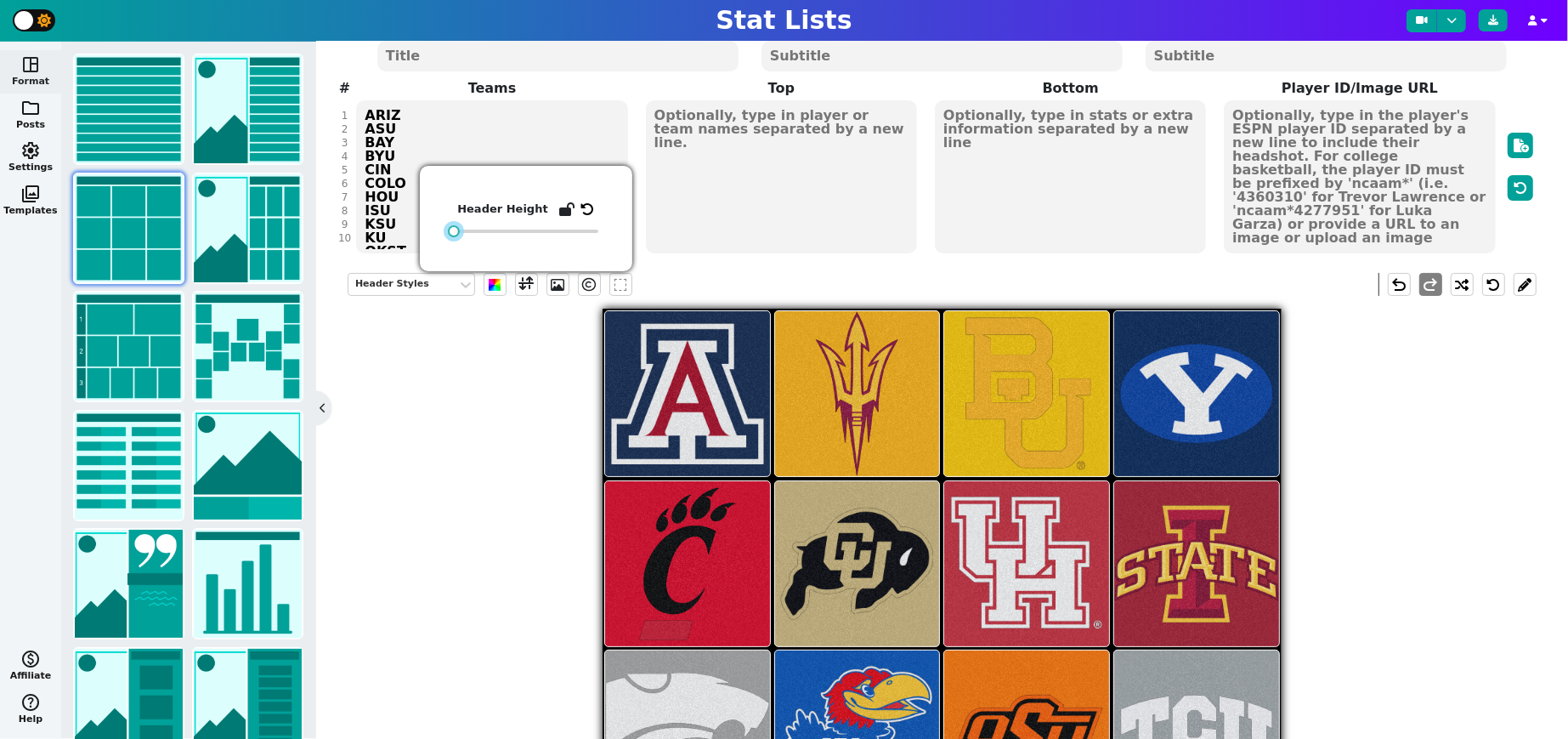
drag, startPoint x: 485, startPoint y: 231, endPoint x: 436, endPoint y: 232, distance: 49.0
click at [436, 232] on div "Header Height" at bounding box center [526, 218] width 212 height 105
click at [521, 473] on div "Header Styles [PERSON_NAME]" at bounding box center [942, 624] width 1189 height 728
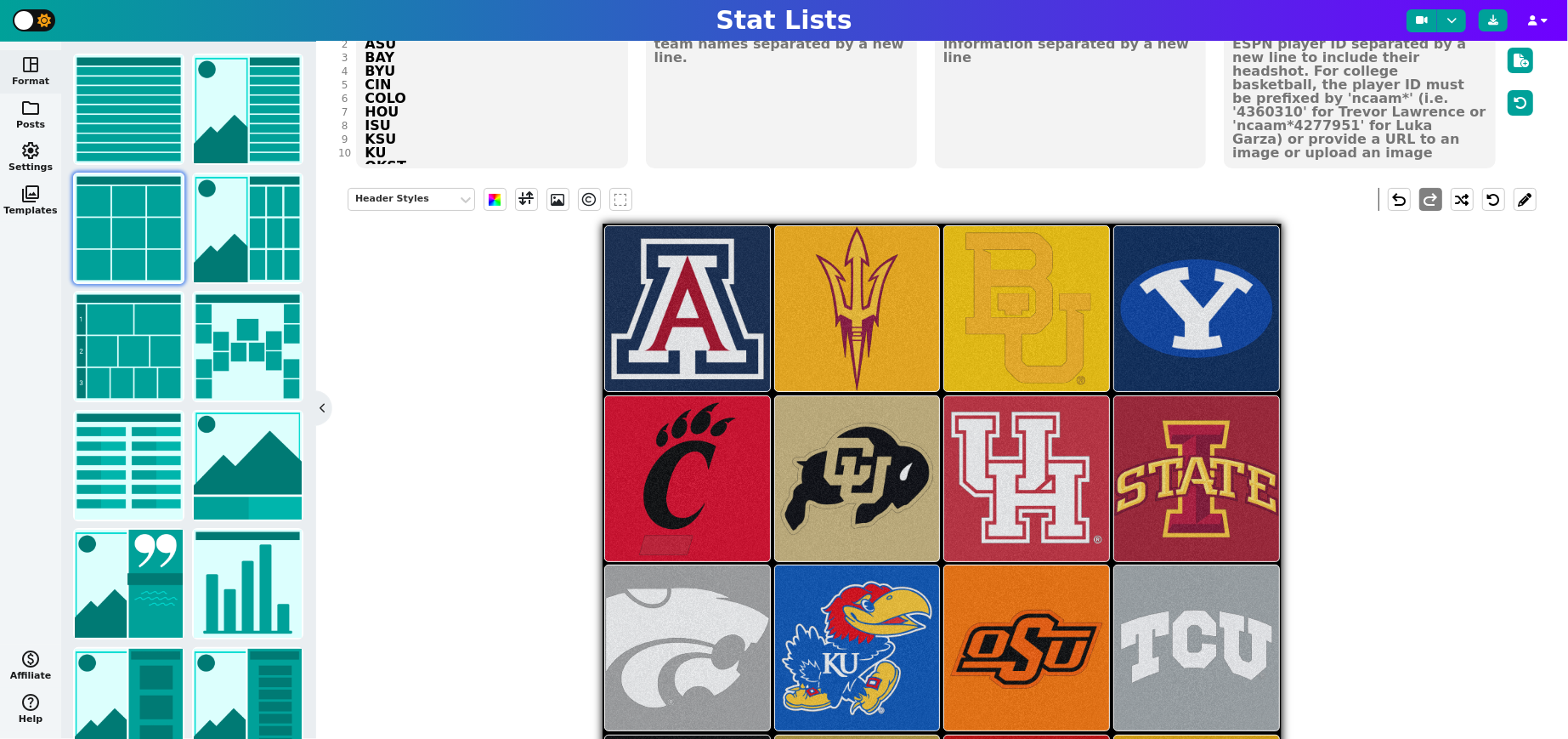
scroll to position [226, 0]
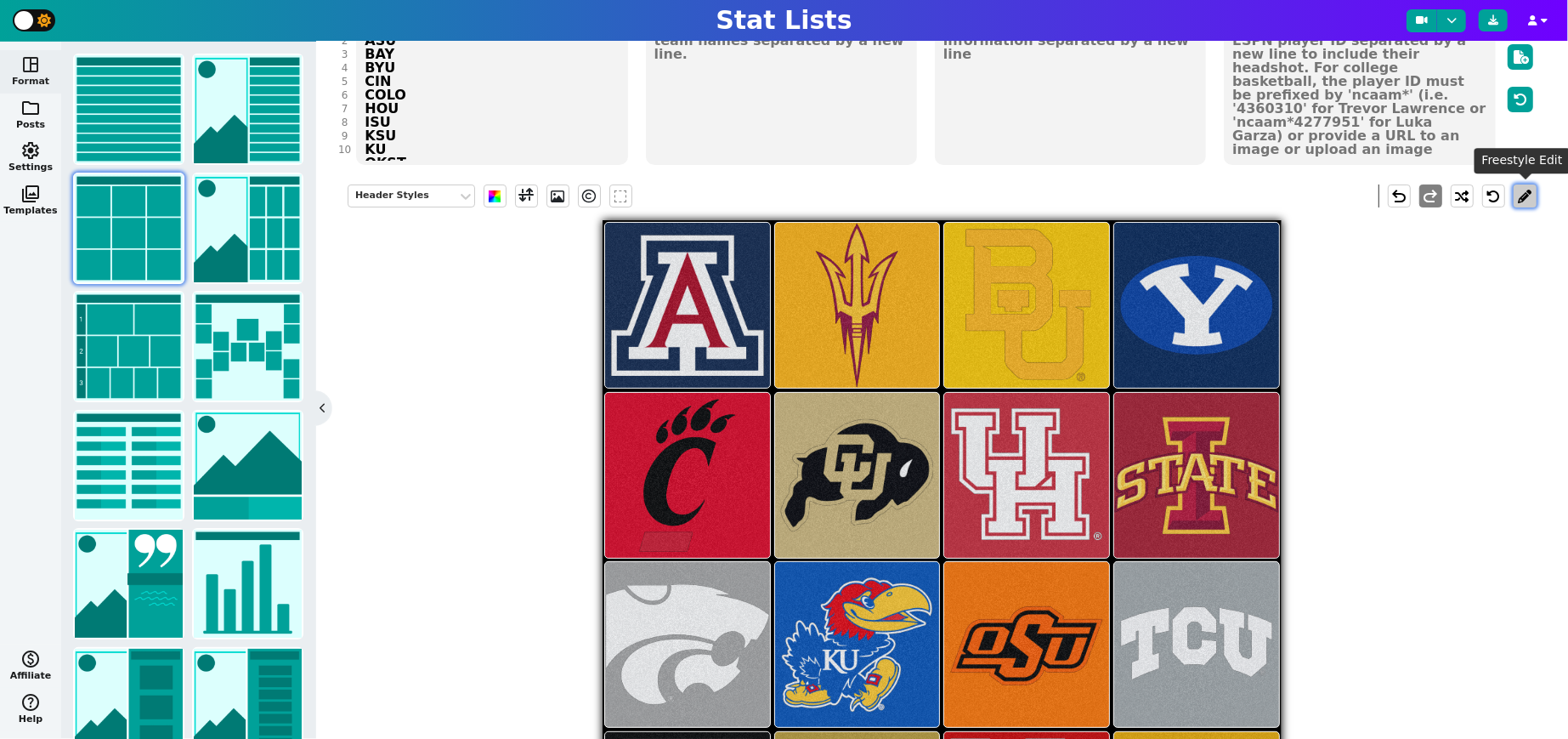
click at [1128, 189] on button at bounding box center [1525, 195] width 23 height 23
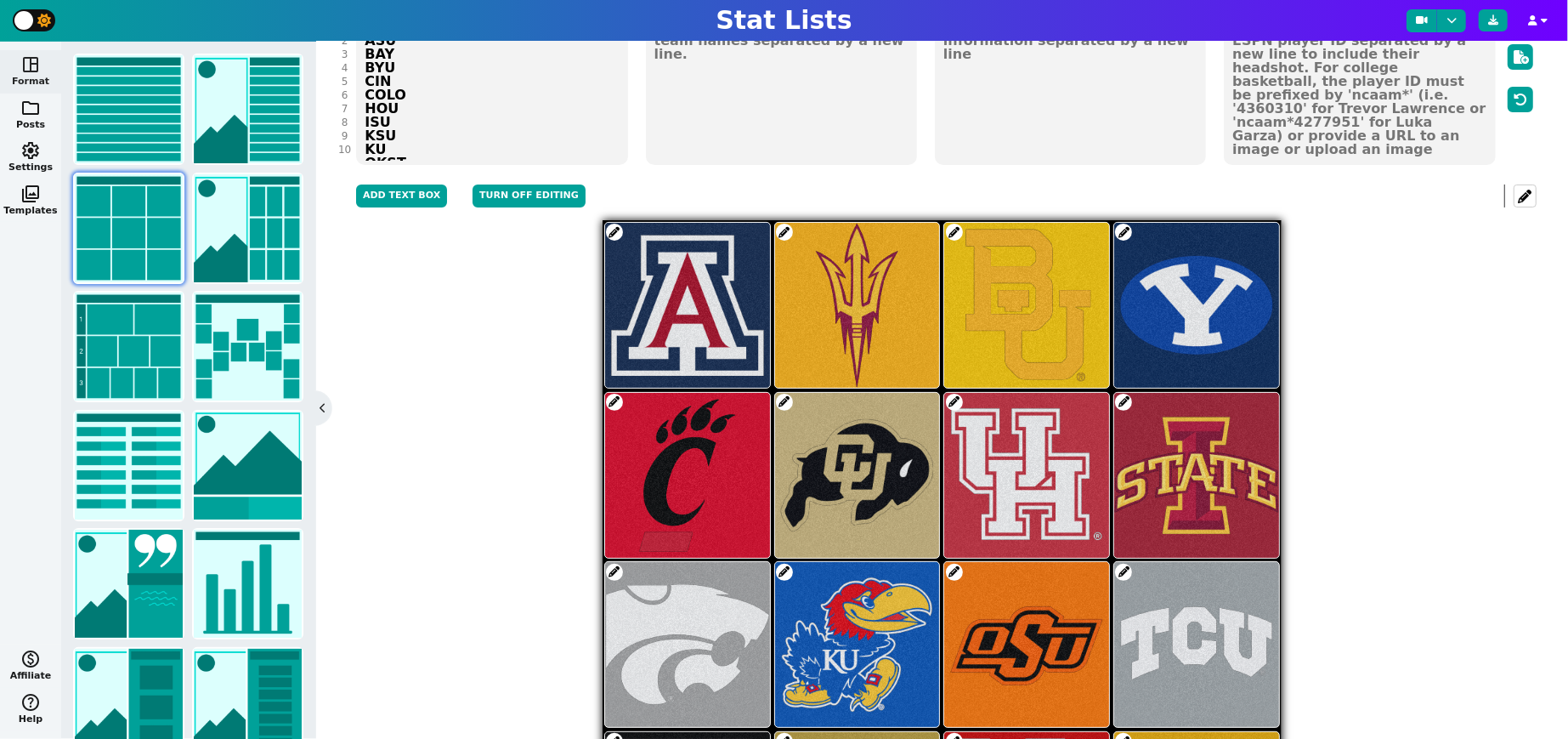
click at [956, 229] on span at bounding box center [954, 231] width 17 height 17
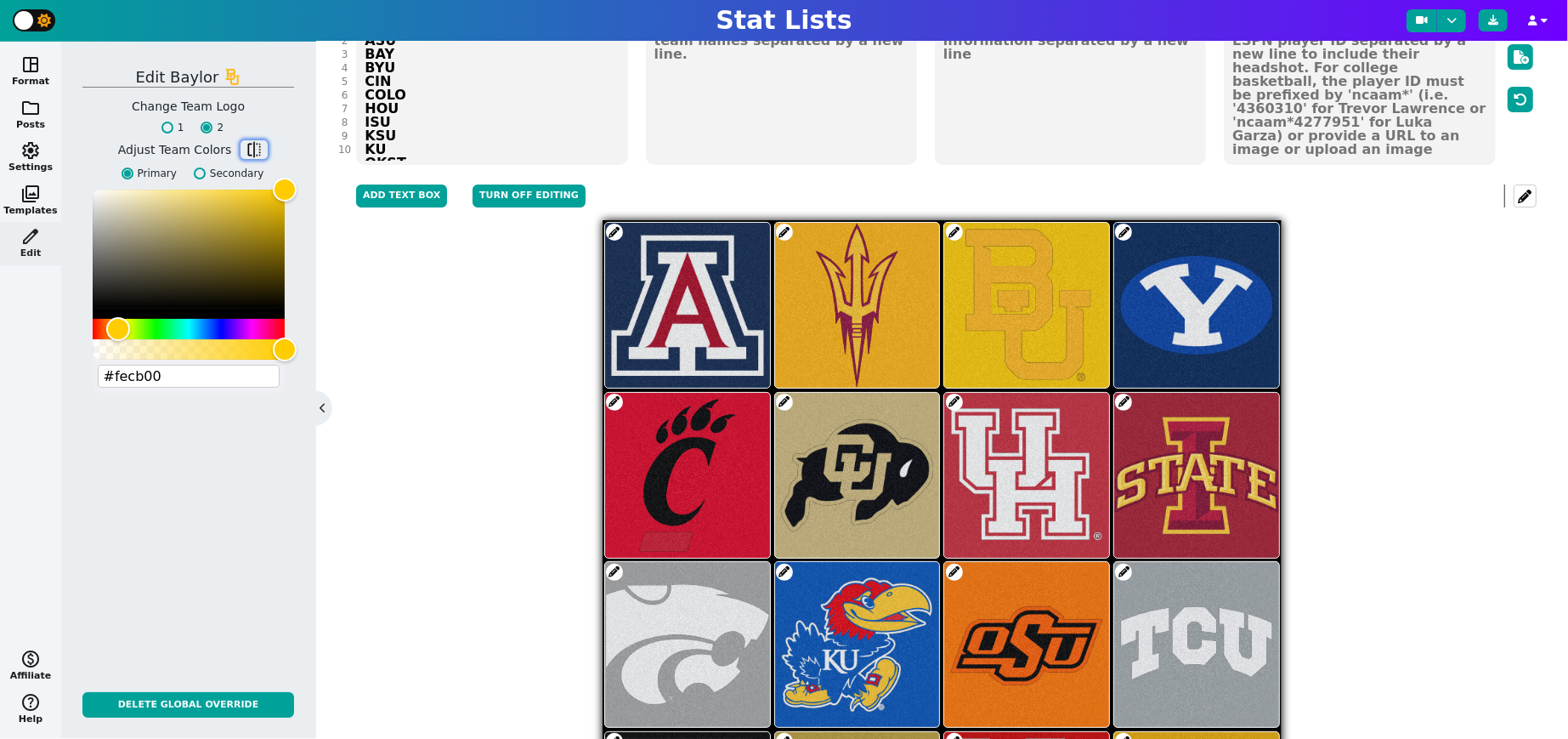
click at [253, 153] on span "flip" at bounding box center [253, 149] width 17 height 17
type input "#003015"
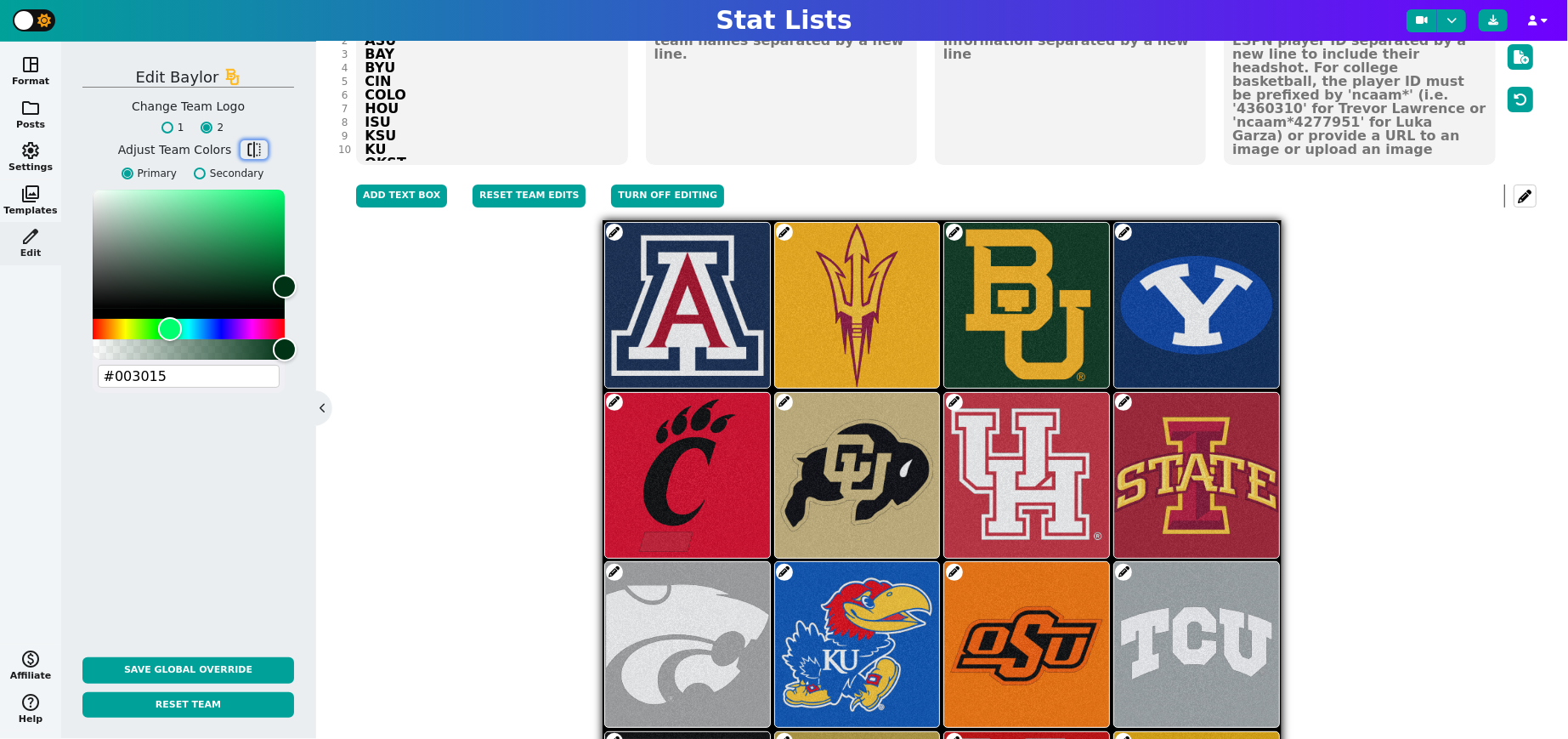
scroll to position [413, 0]
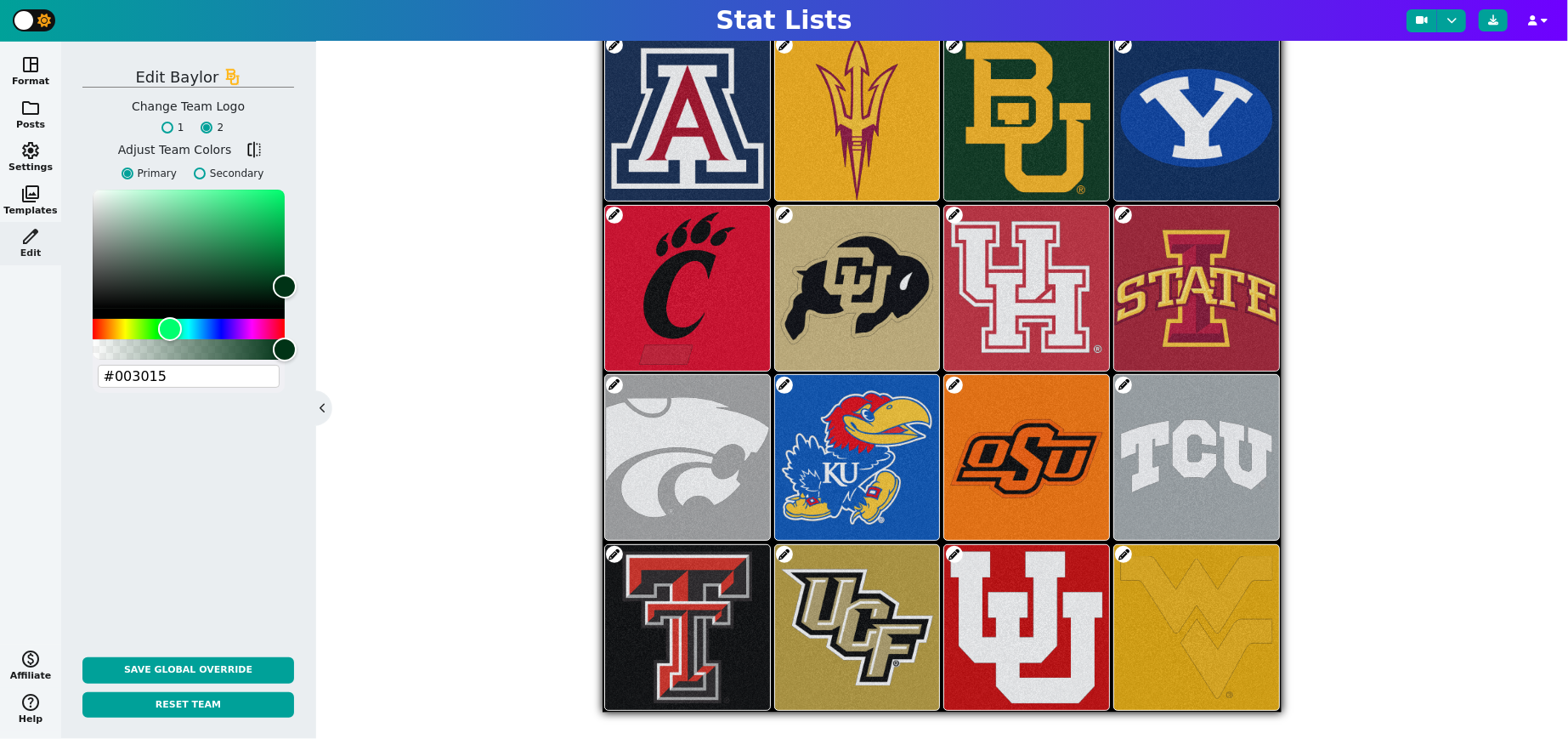
click at [615, 380] on span at bounding box center [614, 385] width 17 height 17
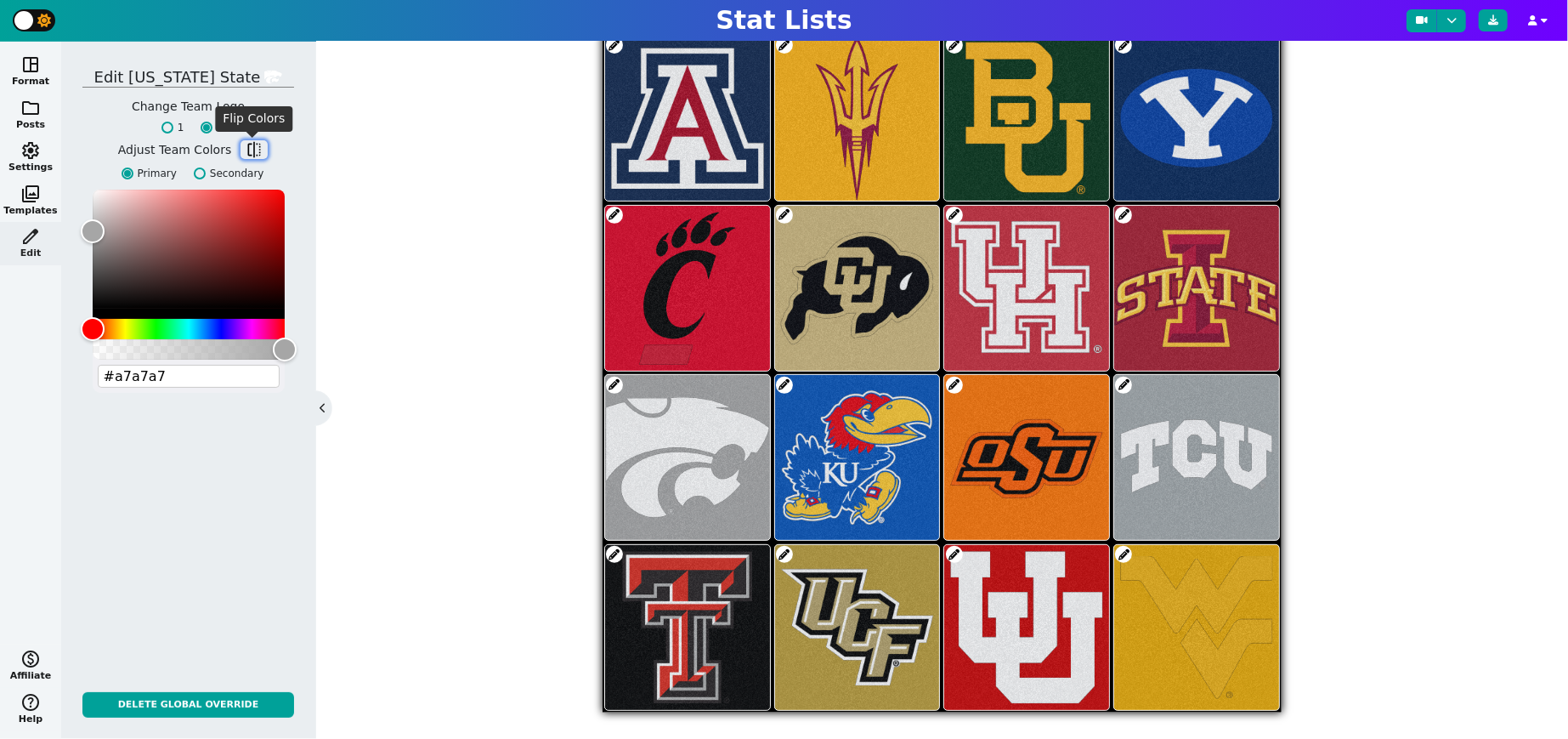
click at [254, 146] on span "flip" at bounding box center [253, 149] width 17 height 17
type input "#512888"
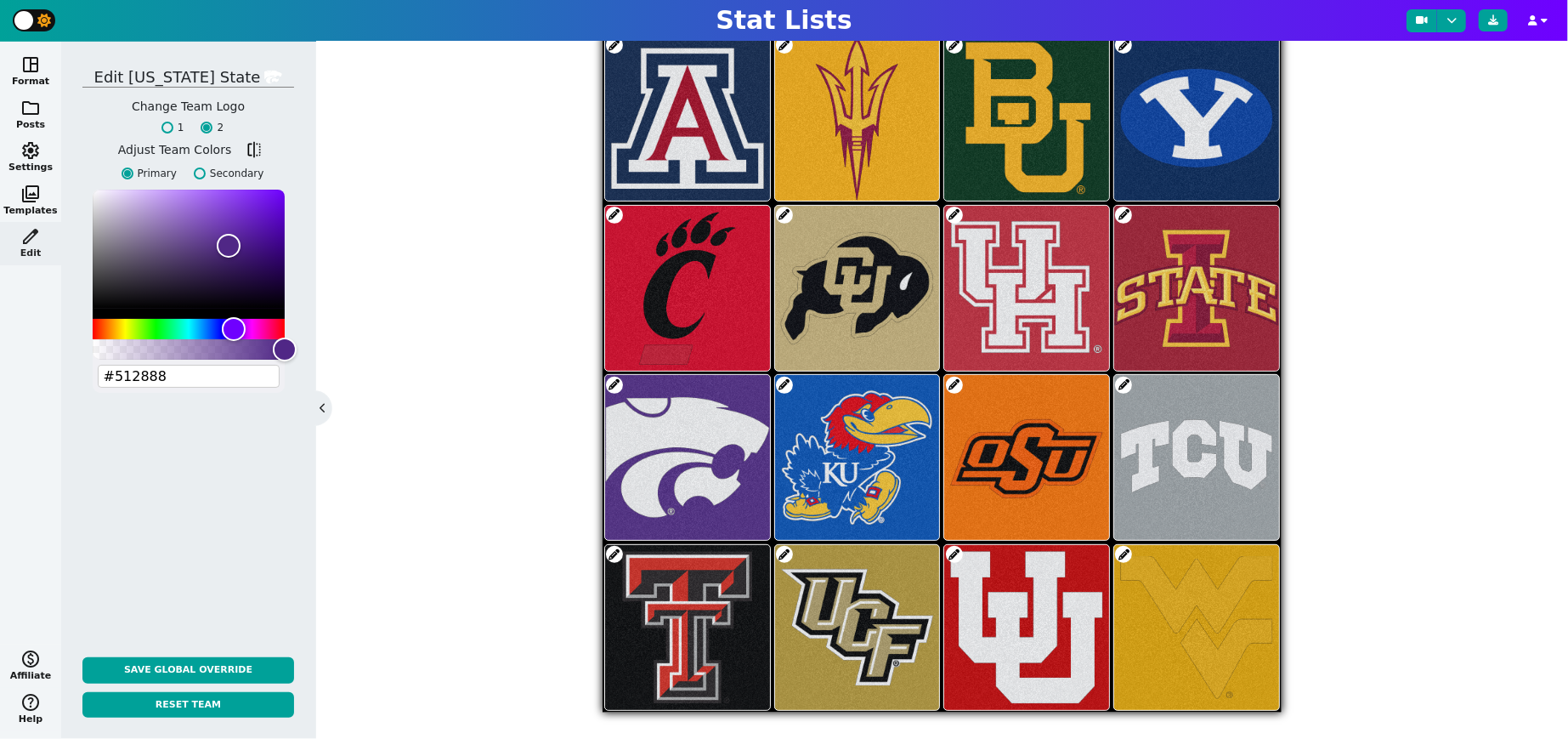
click at [1125, 380] on span at bounding box center [1123, 385] width 17 height 17
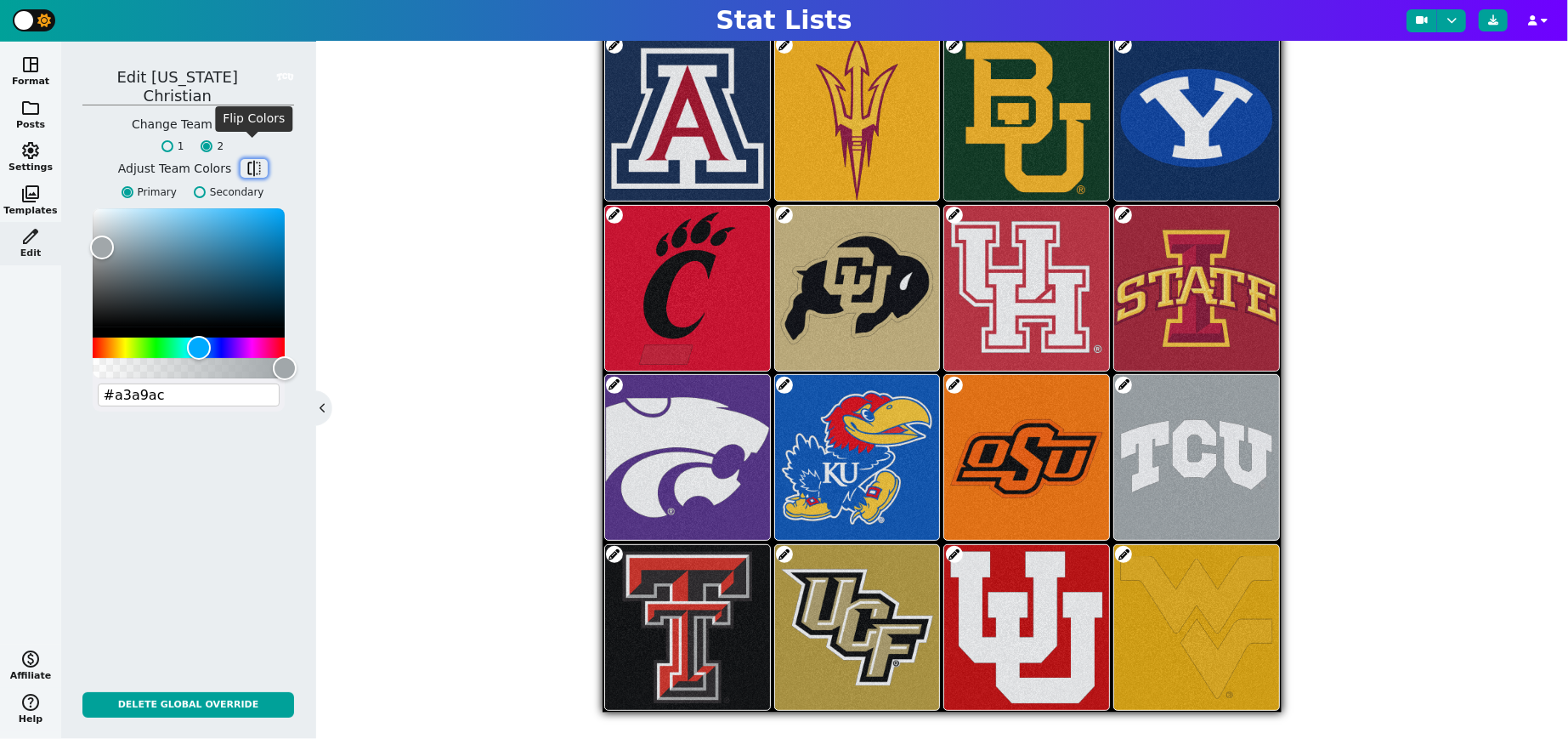
click at [254, 160] on span "flip" at bounding box center [253, 167] width 17 height 17
type input "#4d1979"
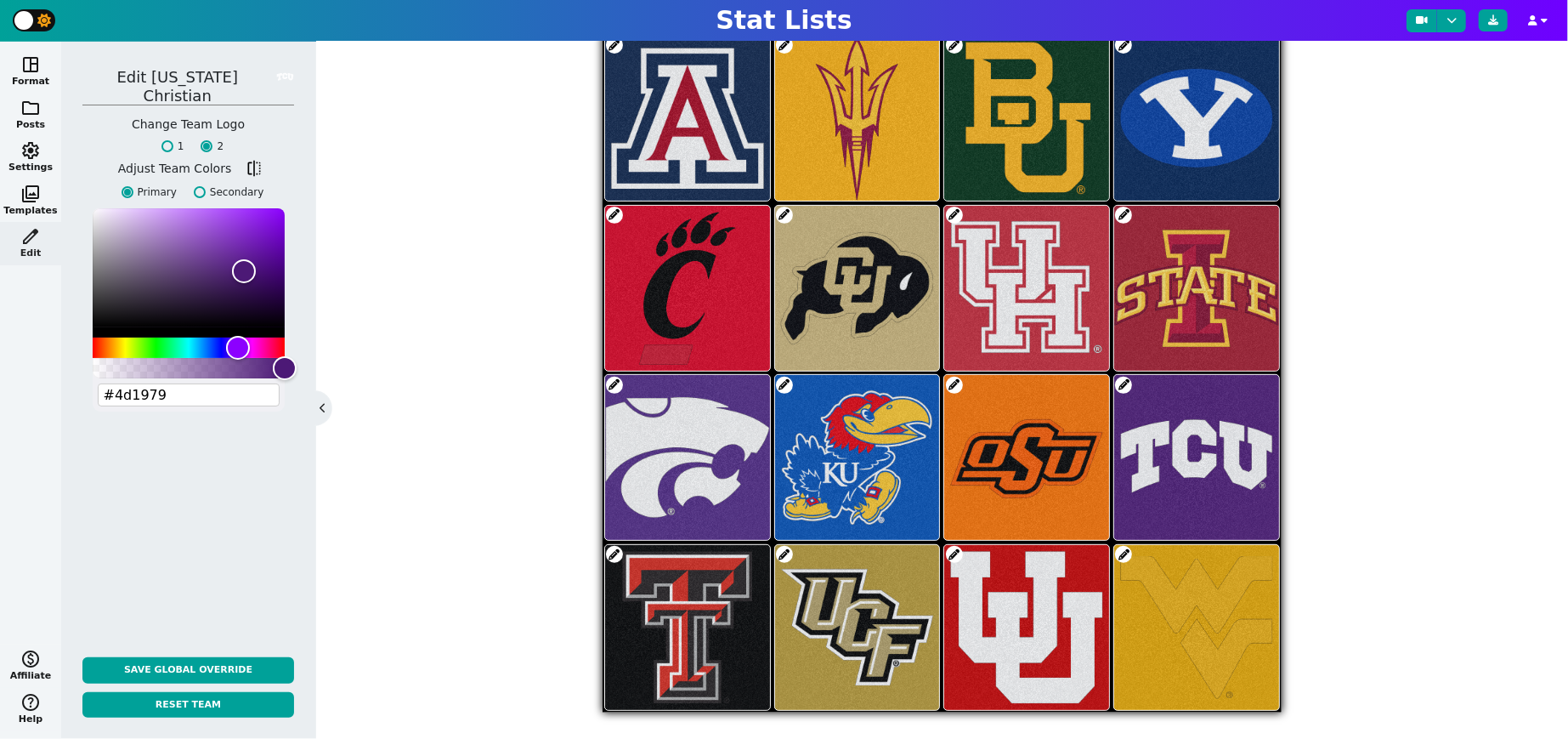
click at [612, 554] on span at bounding box center [614, 554] width 17 height 17
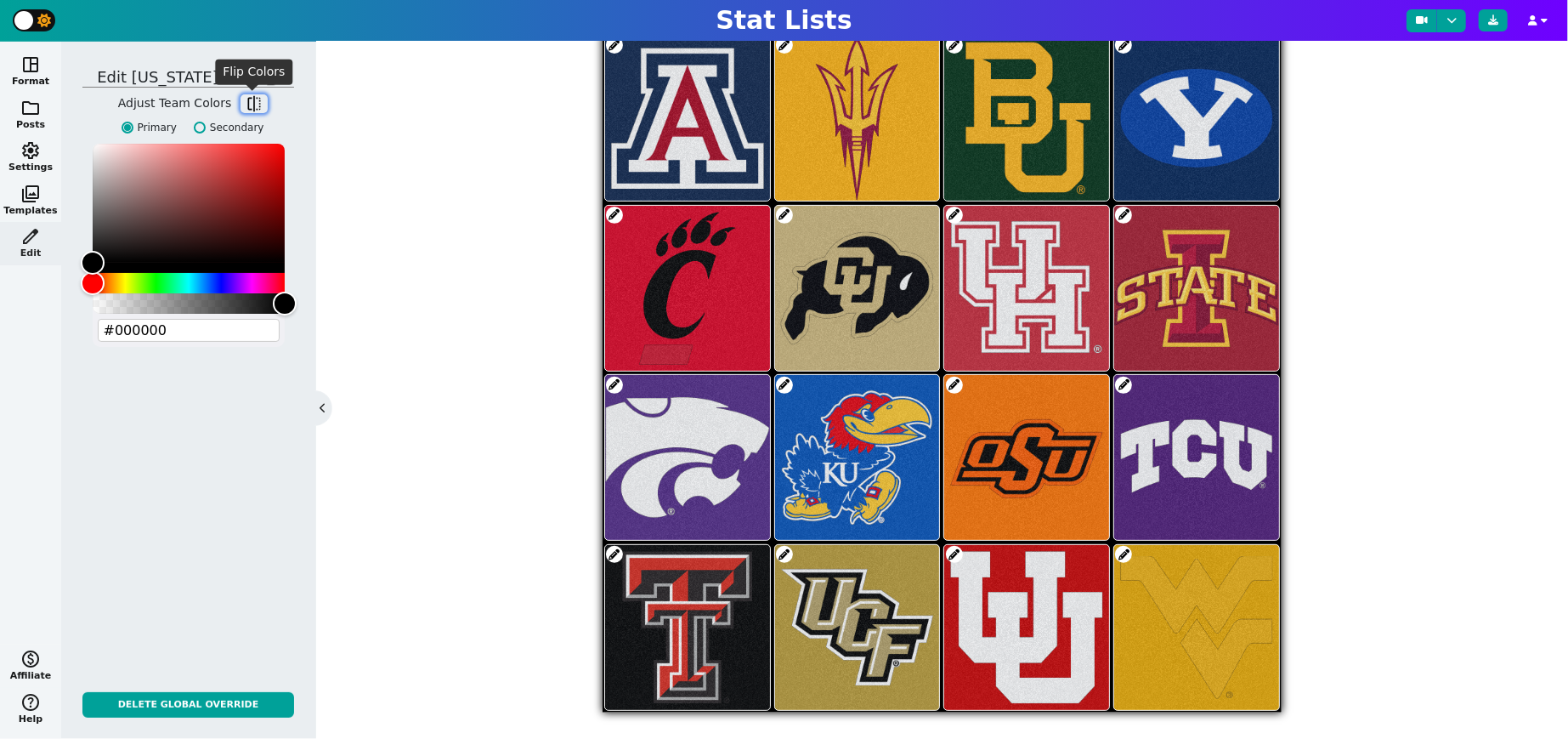
click at [250, 103] on span "flip" at bounding box center [253, 103] width 17 height 17
type input "#cc0000"
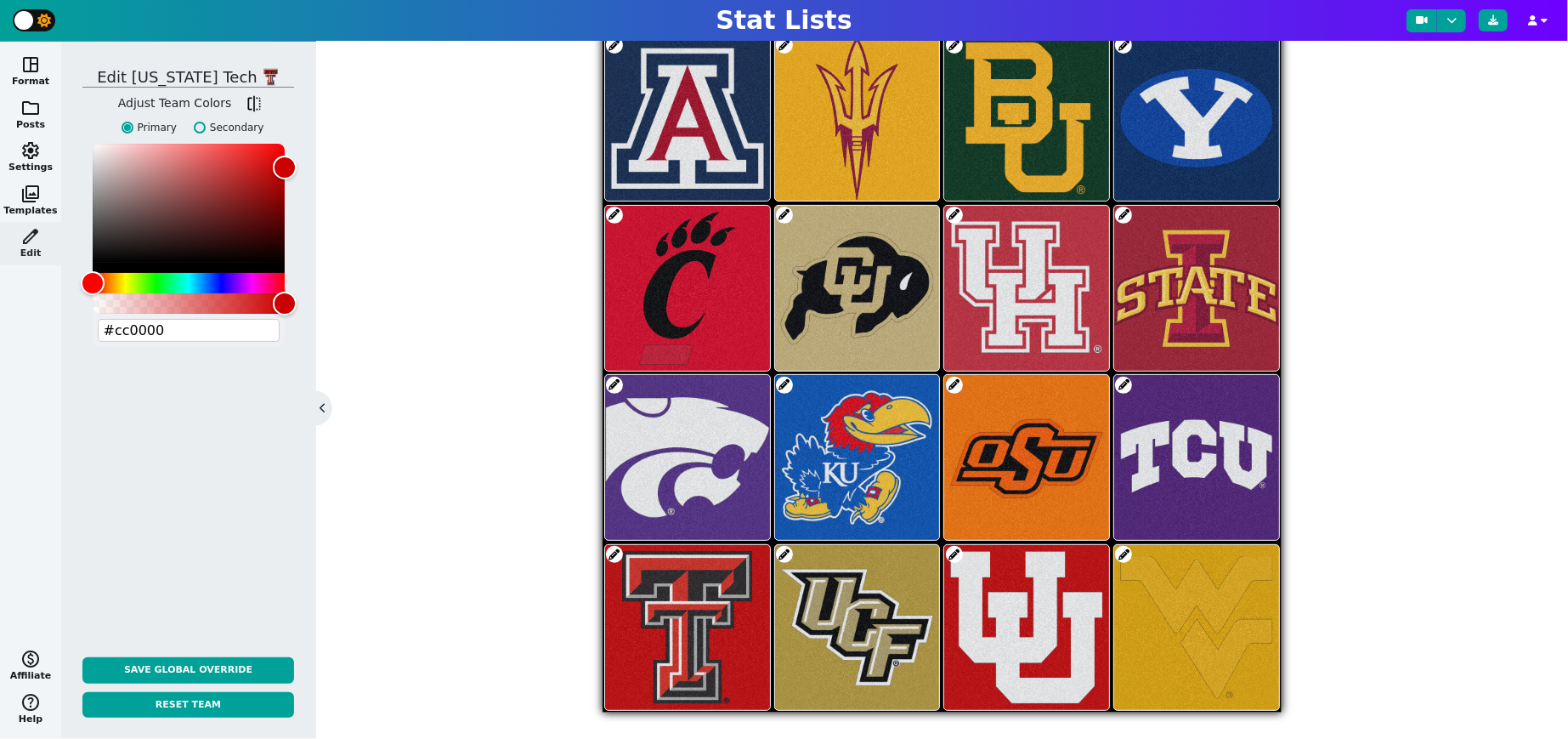
click at [1123, 549] on span at bounding box center [1123, 554] width 17 height 17
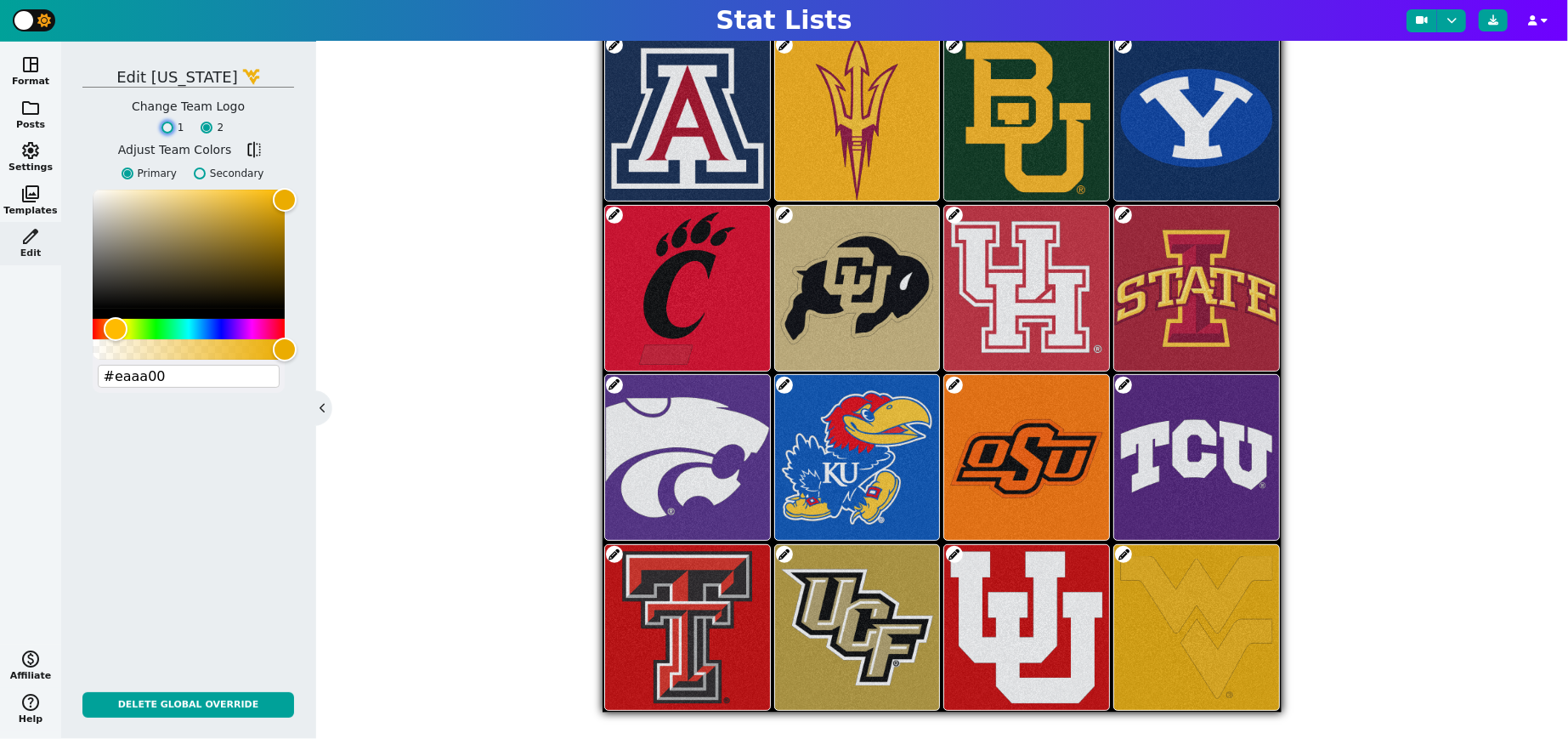
click at [167, 126] on input "1" at bounding box center [167, 128] width 12 height 12
radio input "true"
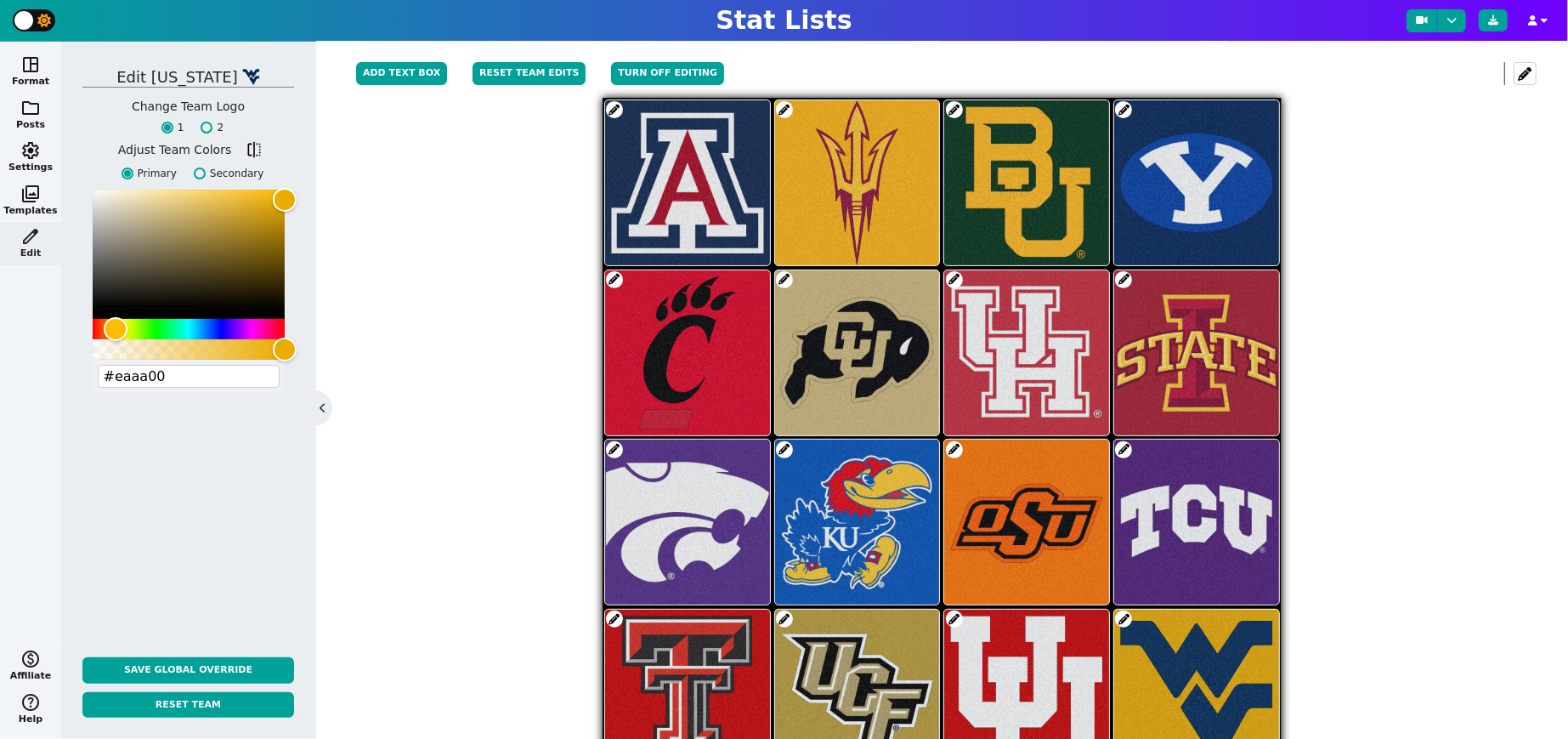
scroll to position [347, 0]
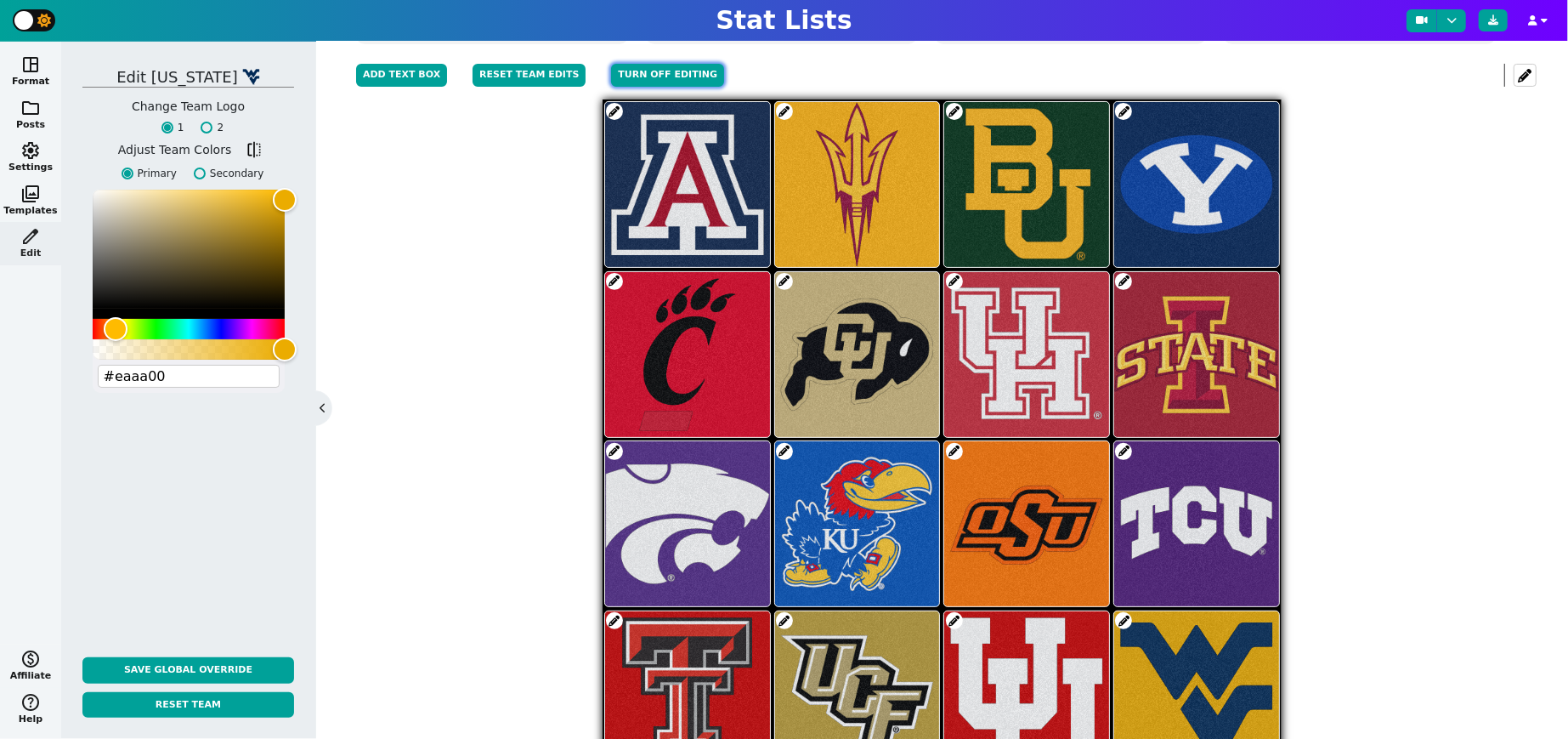
click at [650, 67] on button "Turn off editing" at bounding box center [667, 75] width 113 height 23
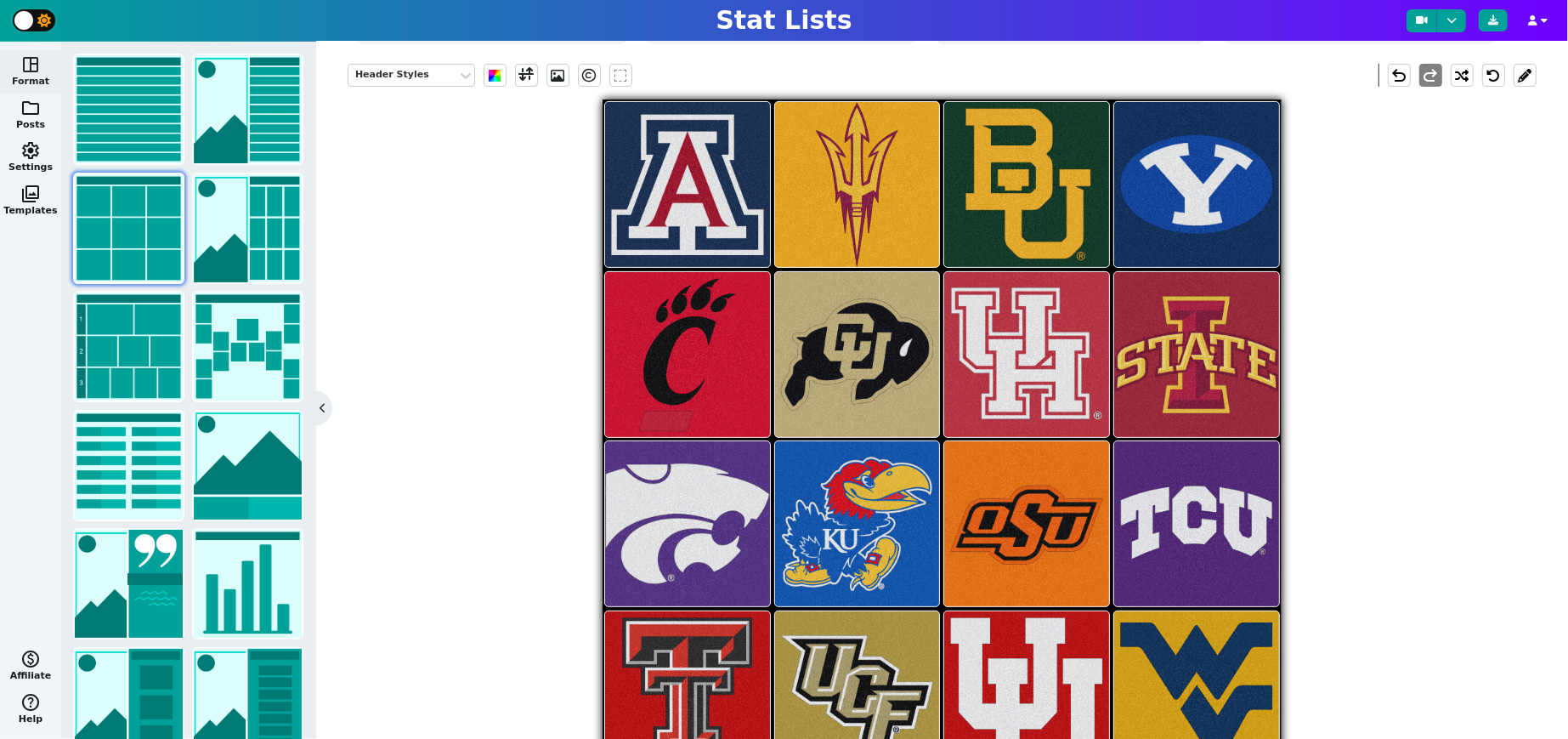
click at [529, 425] on div "Header Styles [PERSON_NAME]" at bounding box center [942, 415] width 1189 height 728
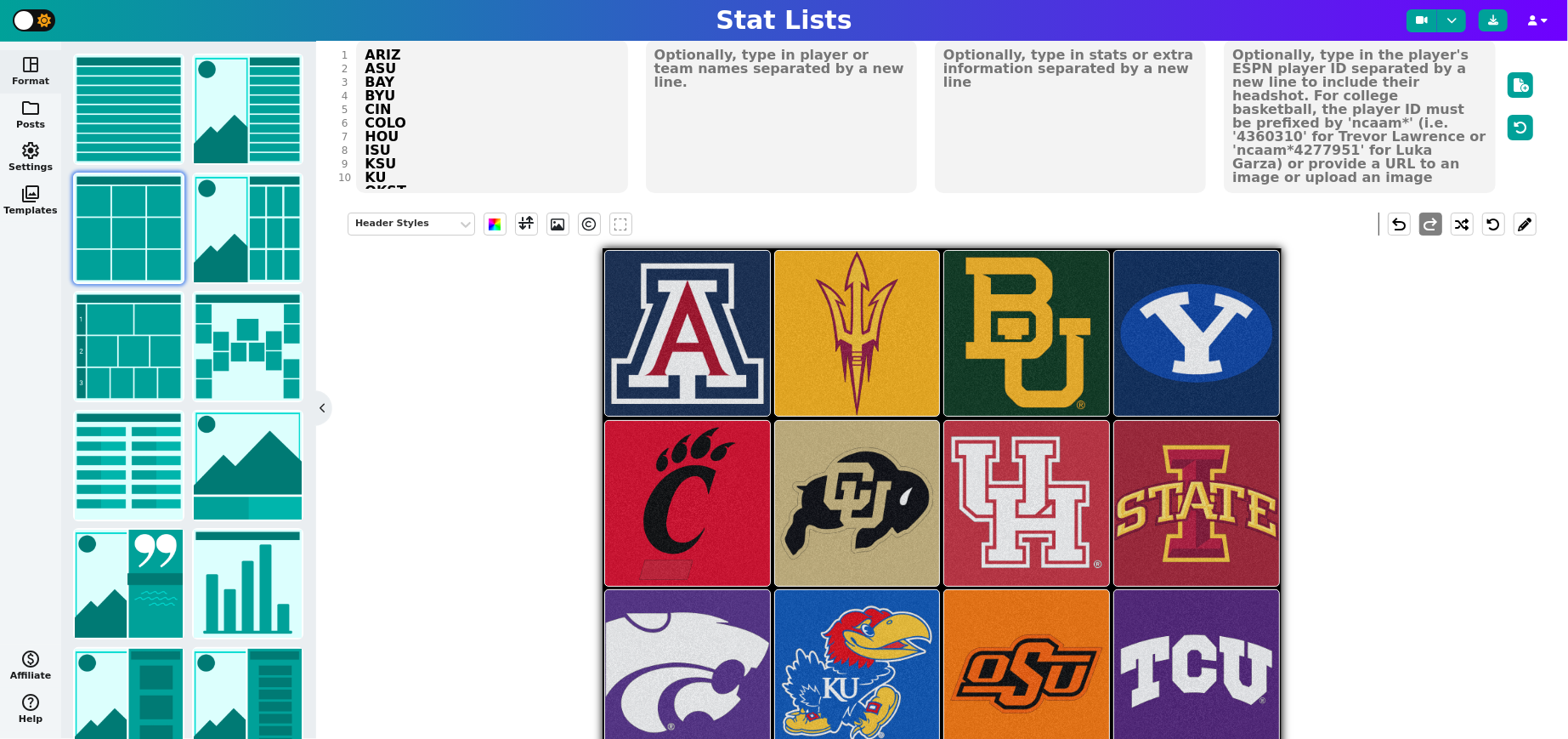
scroll to position [190, 0]
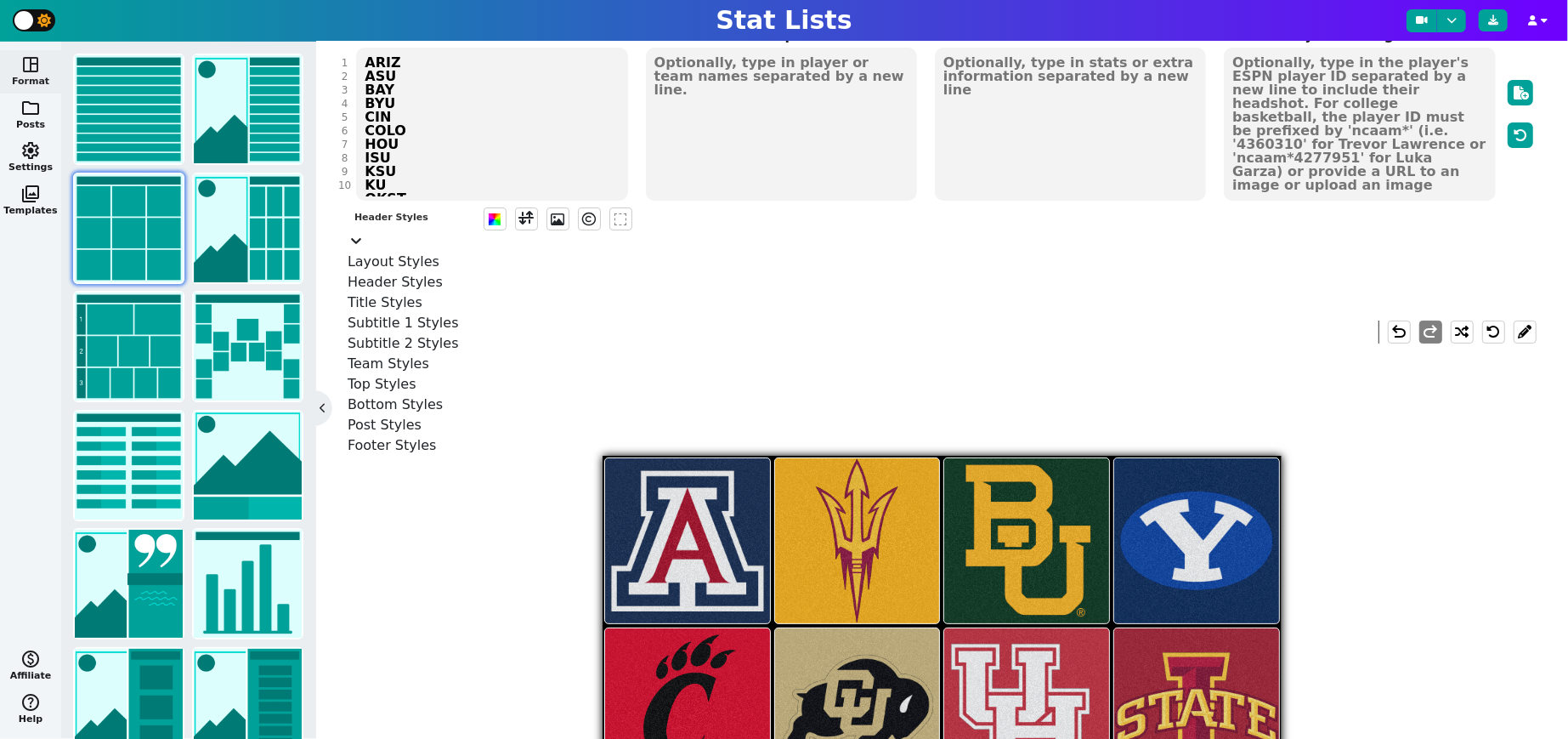
click at [410, 223] on div "Header Styles" at bounding box center [411, 217] width 114 height 14
click at [393, 436] on div "Post Styles" at bounding box center [411, 424] width 127 height 20
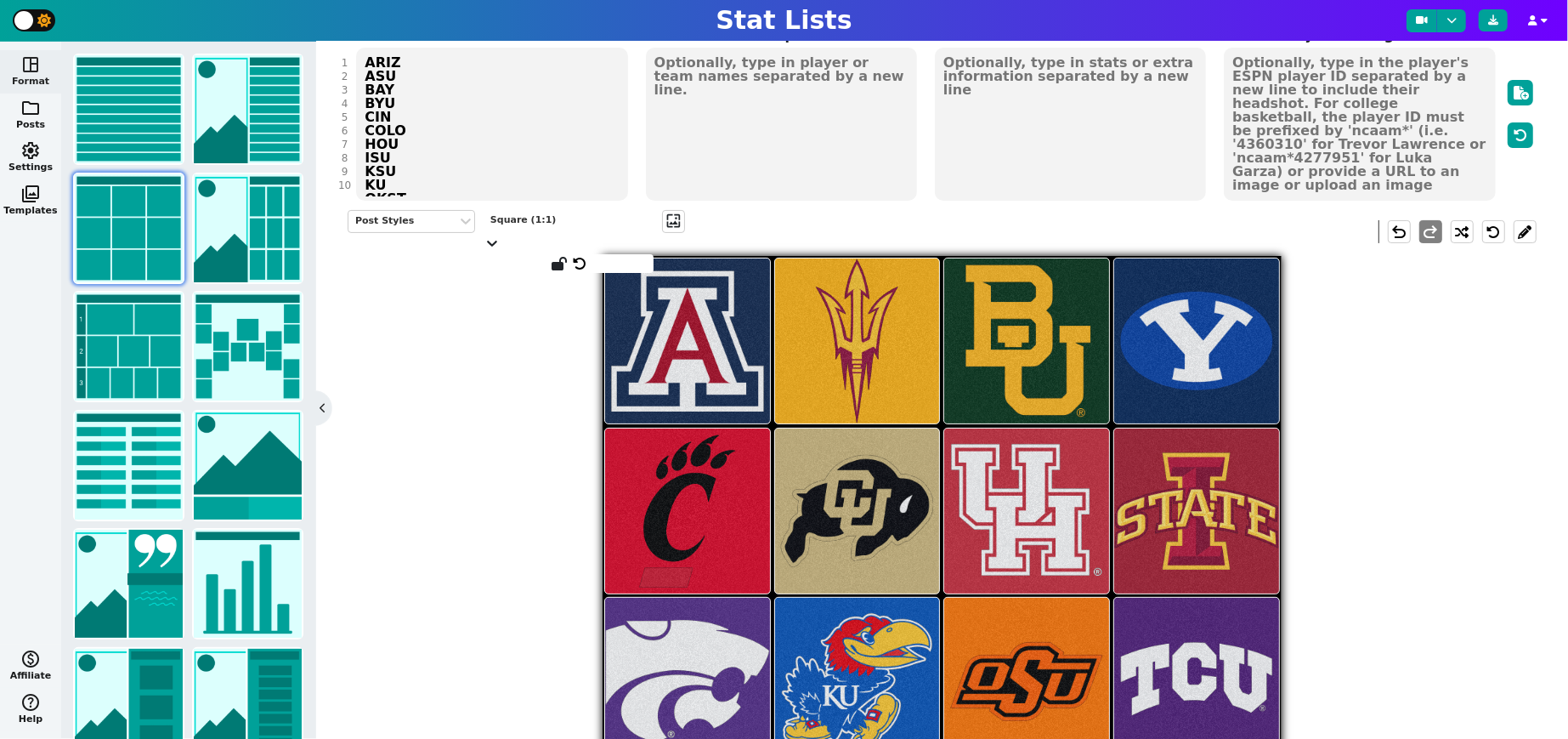
click at [525, 224] on div "Square (1:1)" at bounding box center [569, 220] width 156 height 14
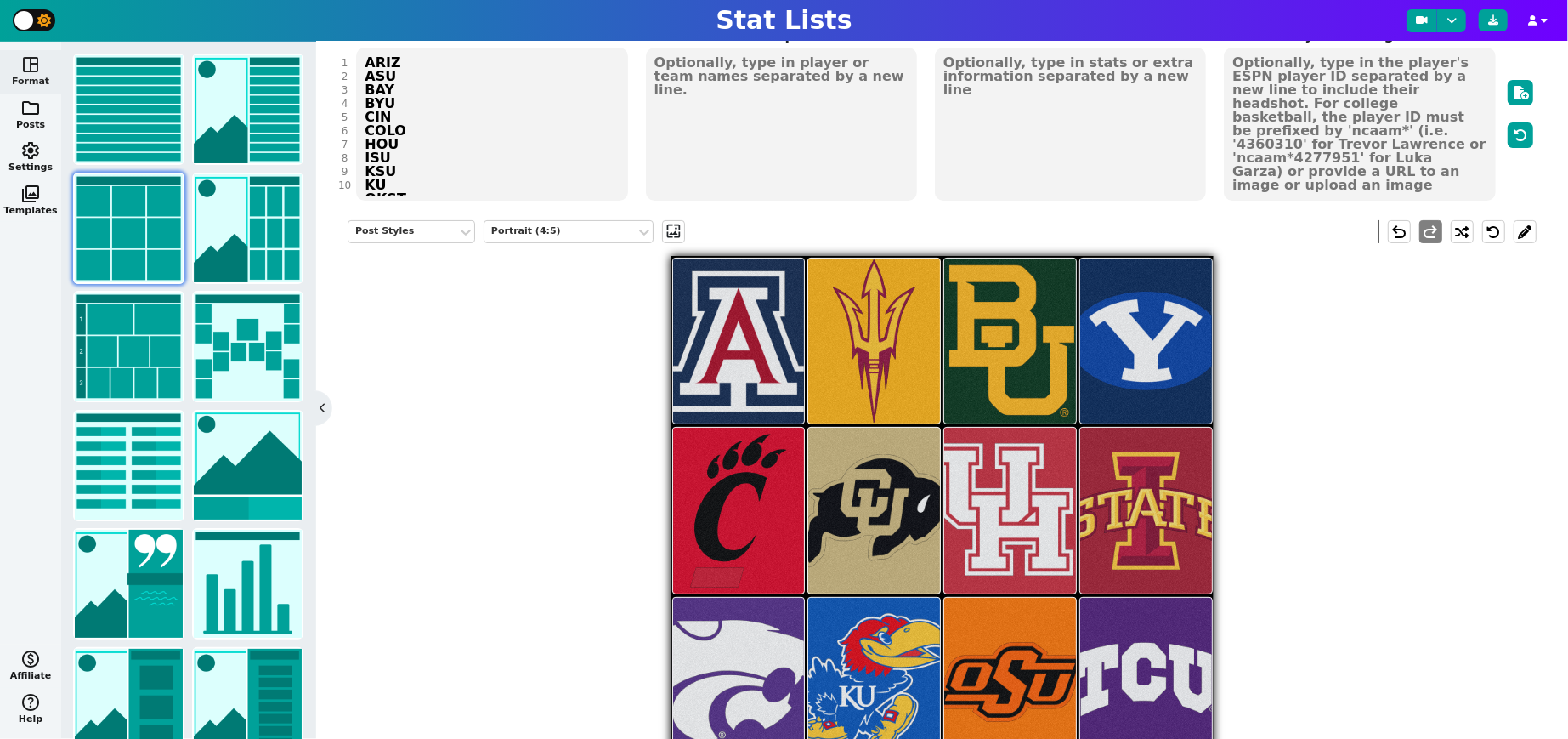
click at [509, 506] on div "Post Styles Portrait (4:5) wallpaper [PERSON_NAME]" at bounding box center [942, 572] width 1189 height 728
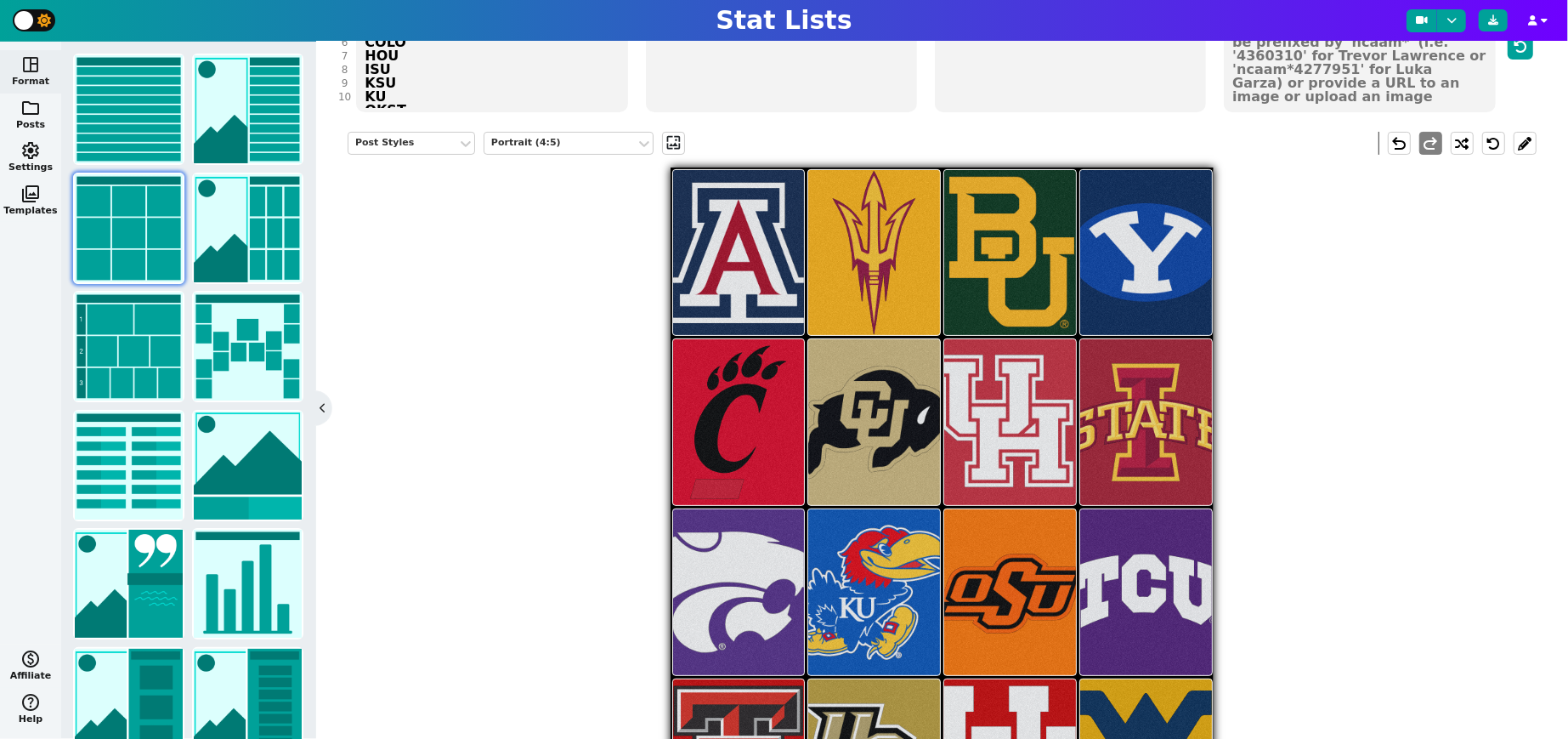
scroll to position [276, 0]
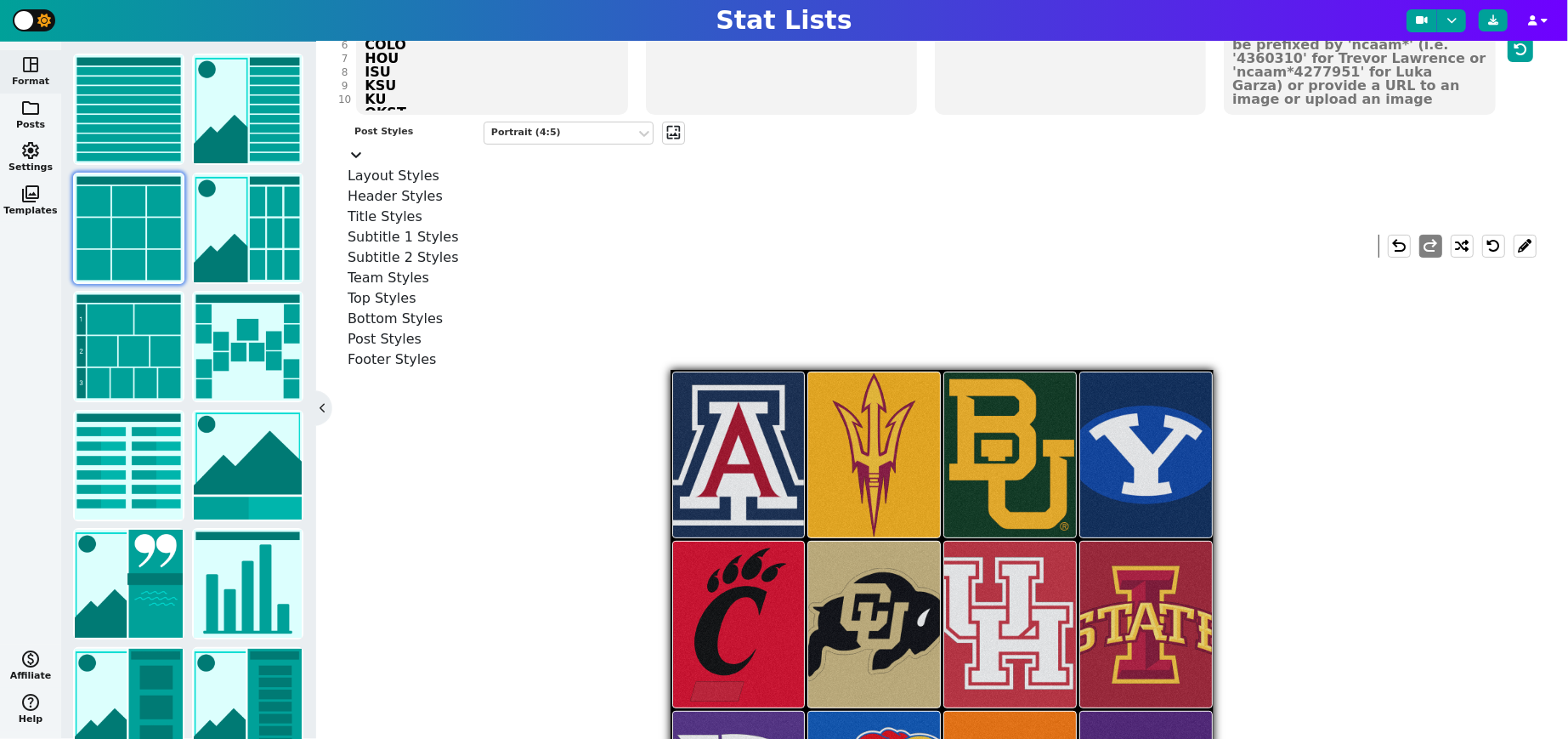
click at [417, 139] on div "Post Styles" at bounding box center [411, 132] width 114 height 14
click at [394, 287] on div "Team Styles" at bounding box center [411, 277] width 127 height 20
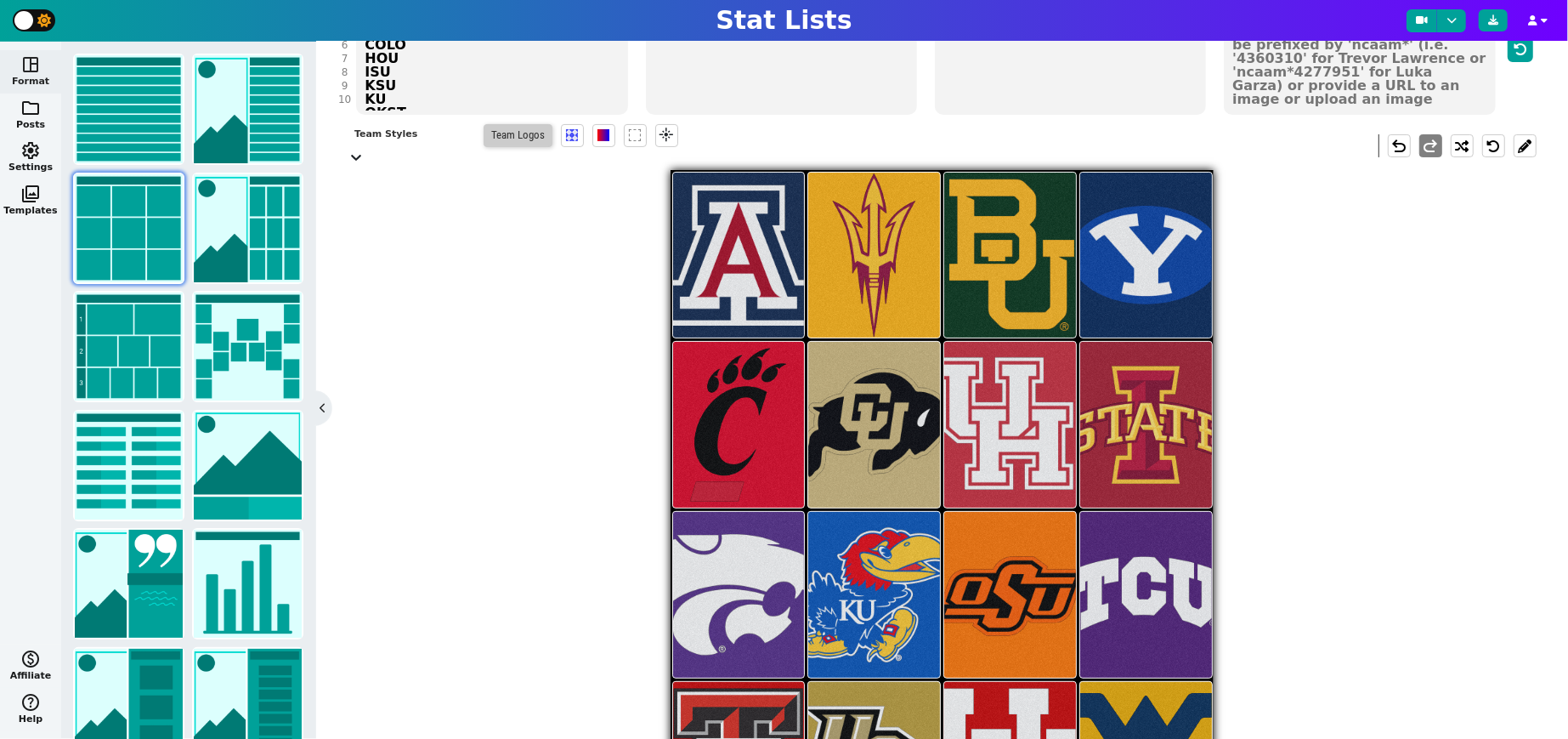
click at [528, 144] on span "Team Logos" at bounding box center [518, 136] width 69 height 23
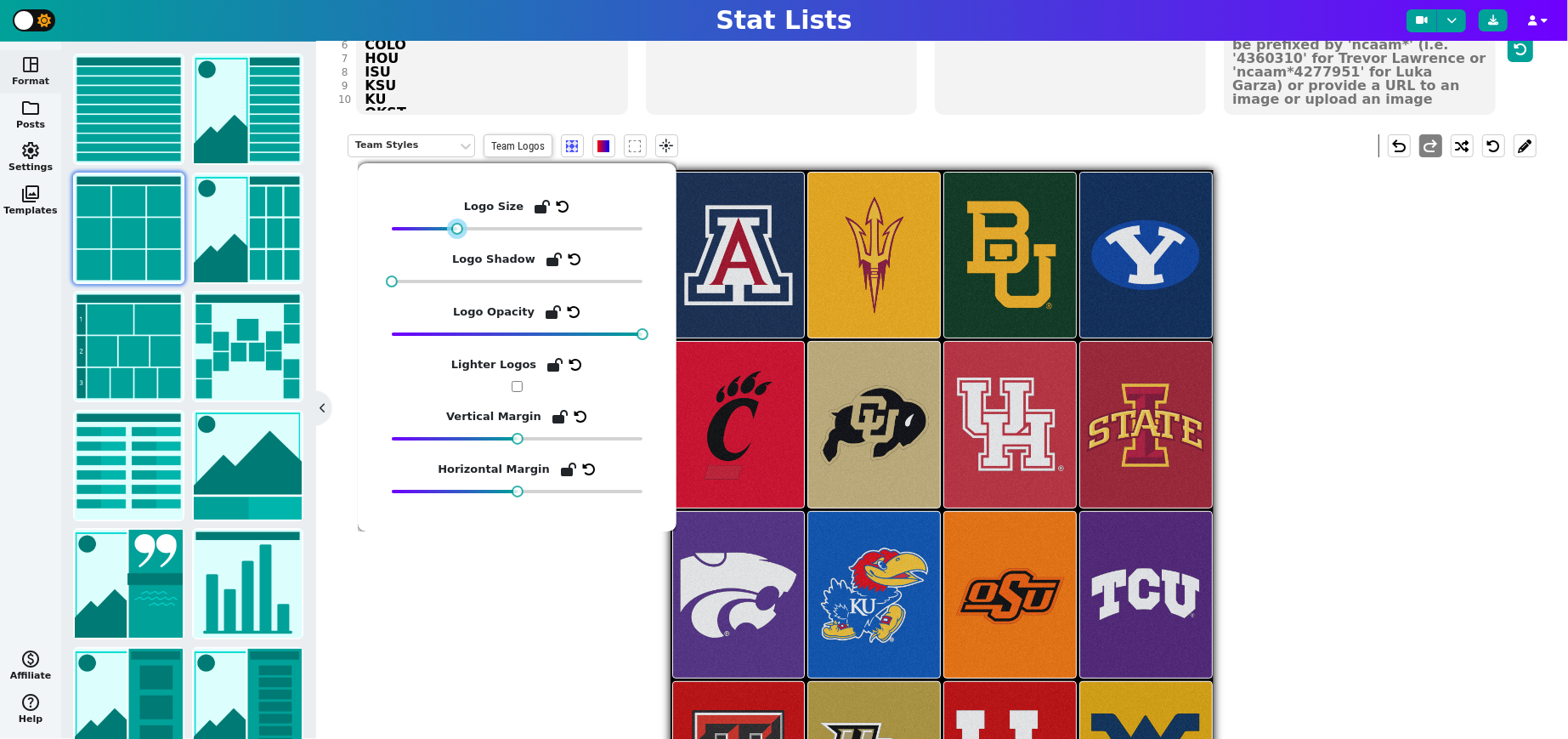
drag, startPoint x: 479, startPoint y: 228, endPoint x: 461, endPoint y: 233, distance: 18.7
click at [461, 233] on div at bounding box center [517, 229] width 251 height 12
click at [1128, 409] on div "Team Styles Team Logos flare undo redo" at bounding box center [942, 486] width 1189 height 728
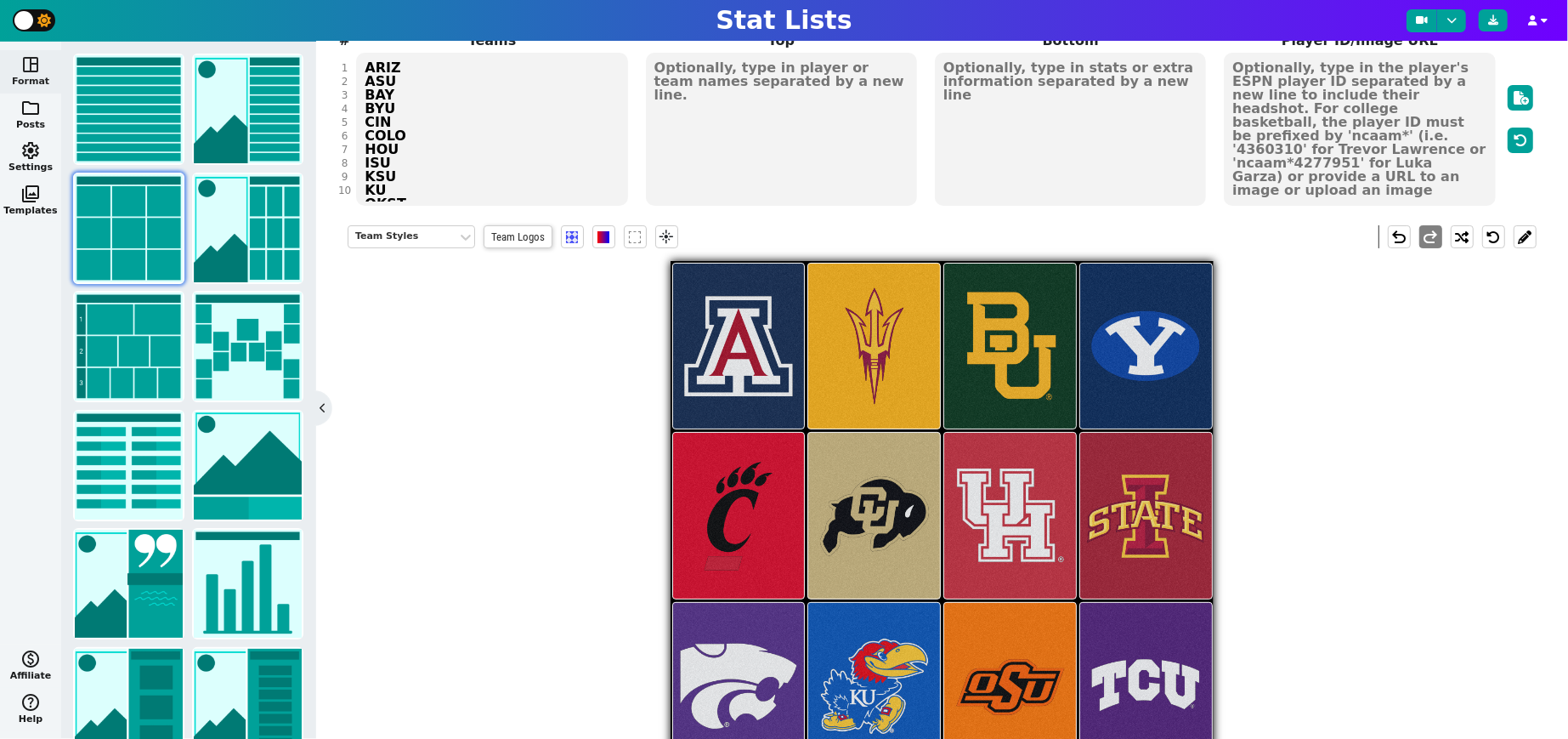
scroll to position [179, 0]
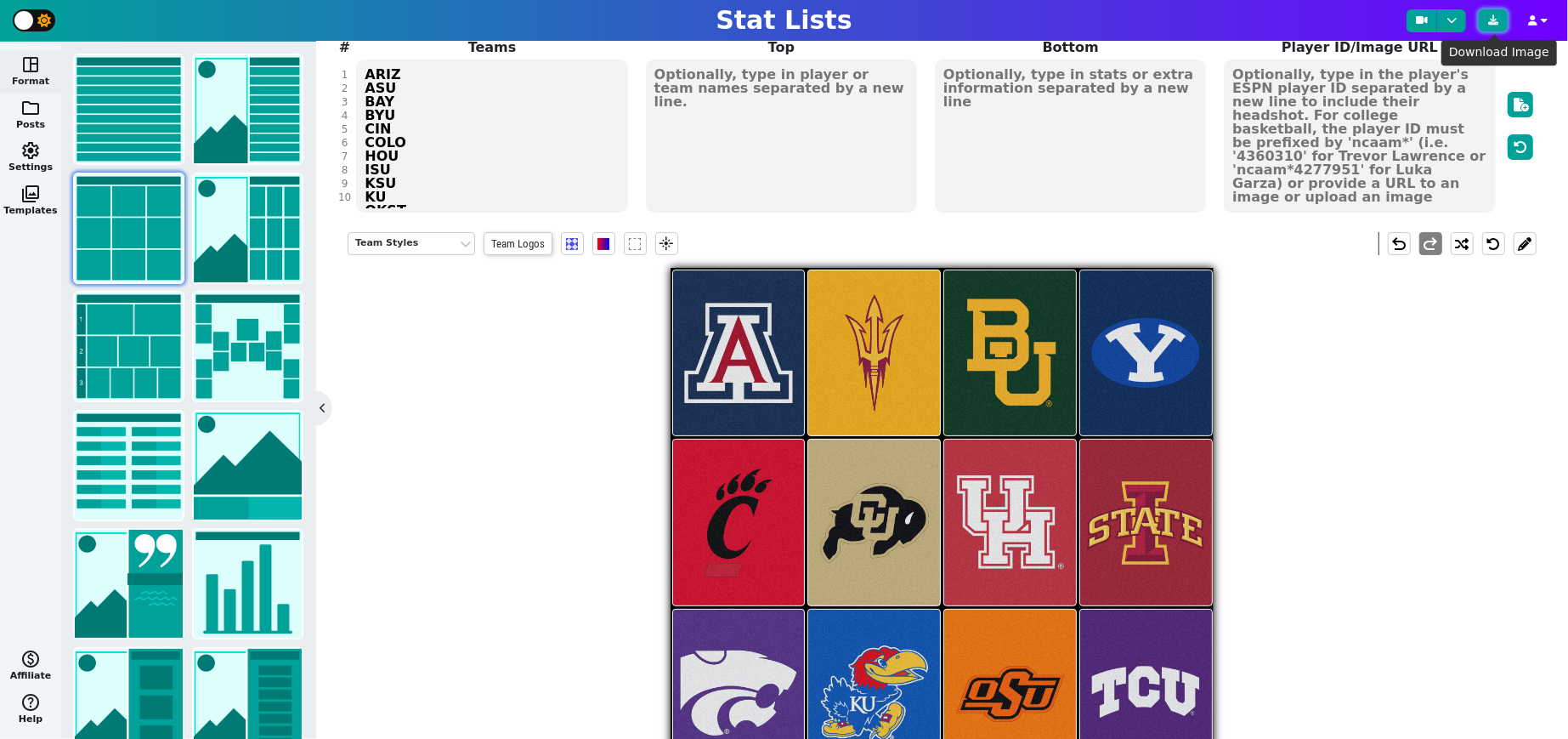
click at [1128, 27] on button at bounding box center [1493, 20] width 29 height 22
